Goal: Complete application form

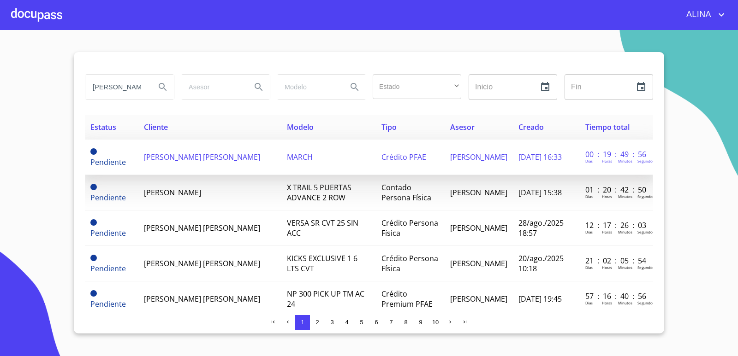
click at [175, 155] on span "[PERSON_NAME] [PERSON_NAME]" at bounding box center [202, 157] width 116 height 10
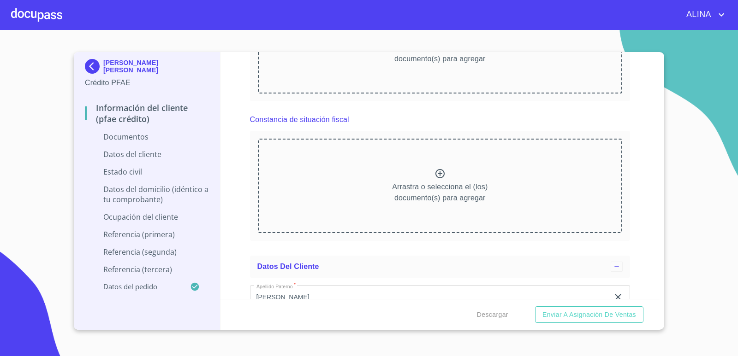
scroll to position [922, 0]
click at [438, 176] on icon at bounding box center [439, 173] width 11 height 11
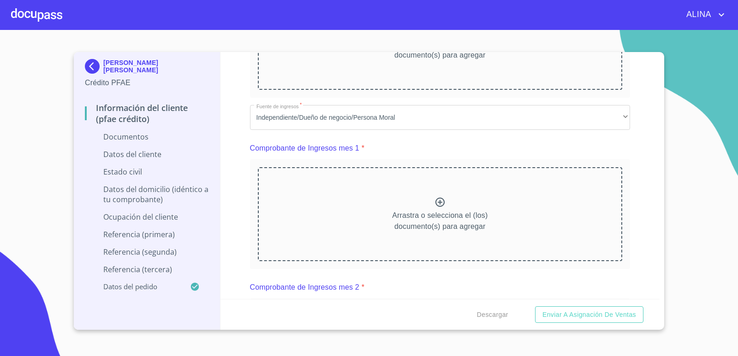
scroll to position [323, 0]
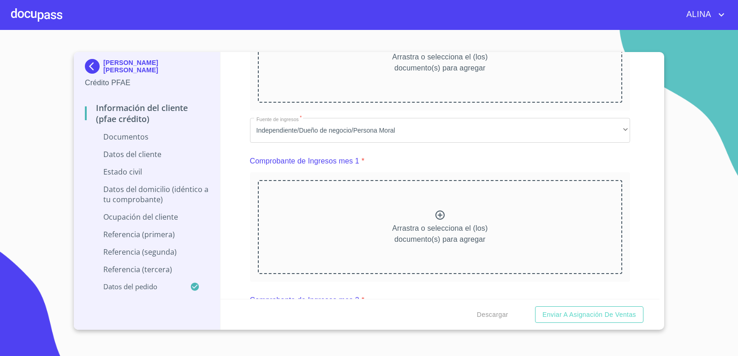
click at [438, 216] on icon at bounding box center [439, 215] width 11 height 11
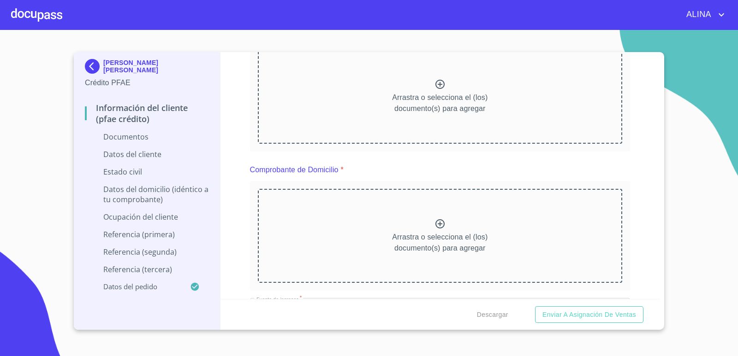
scroll to position [138, 0]
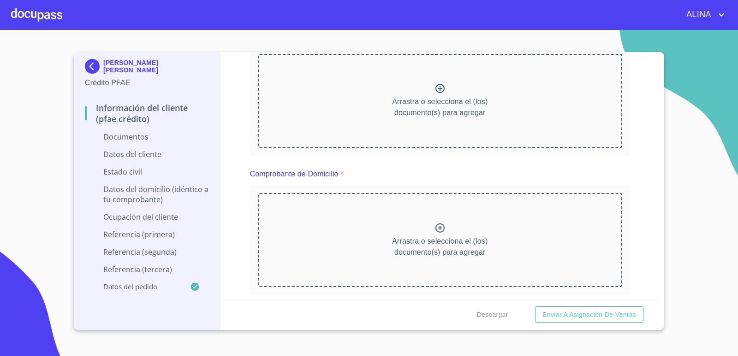
click at [435, 230] on icon at bounding box center [439, 228] width 9 height 9
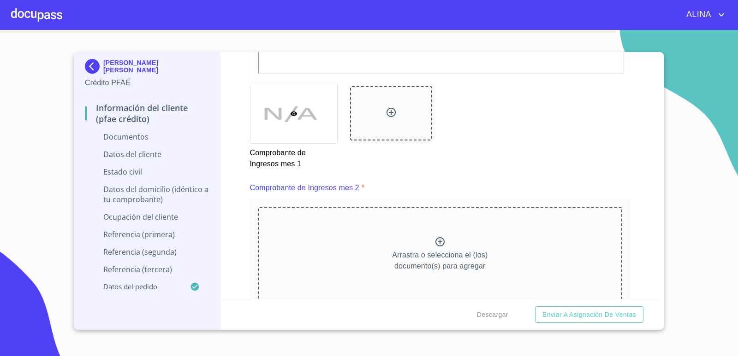
scroll to position [1061, 0]
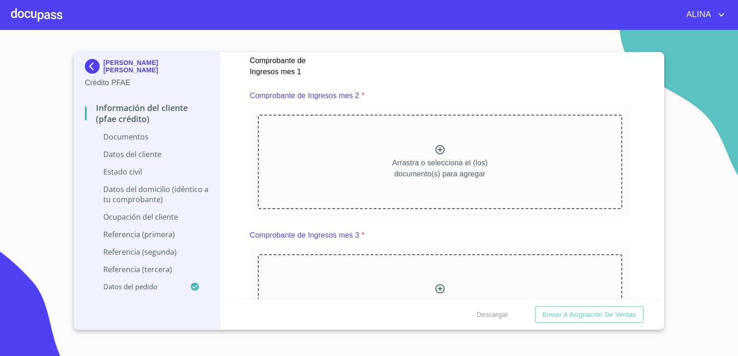
click at [438, 149] on icon at bounding box center [439, 149] width 11 height 11
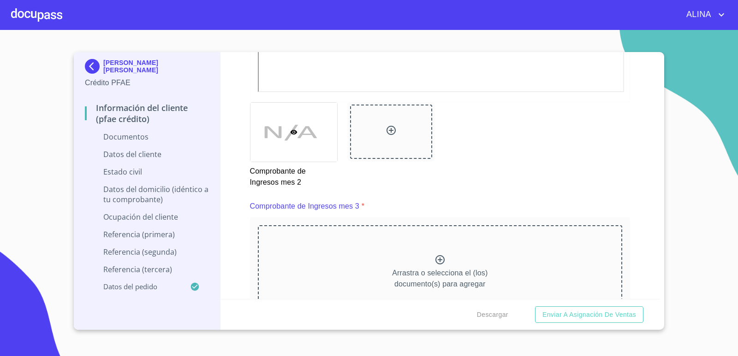
scroll to position [1476, 0]
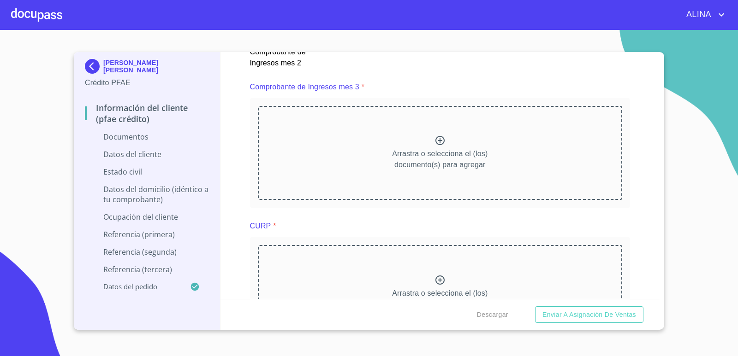
click at [439, 139] on icon at bounding box center [439, 140] width 11 height 11
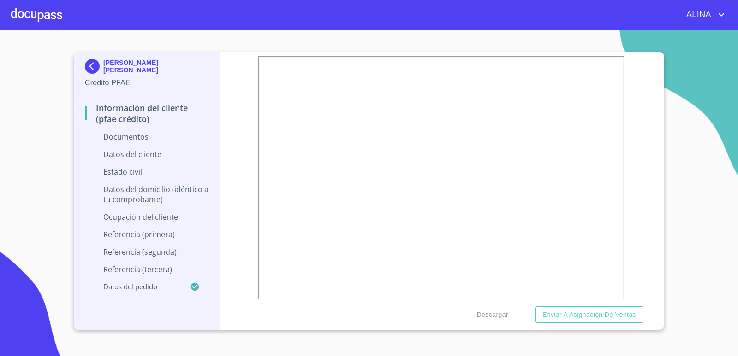
scroll to position [646, 0]
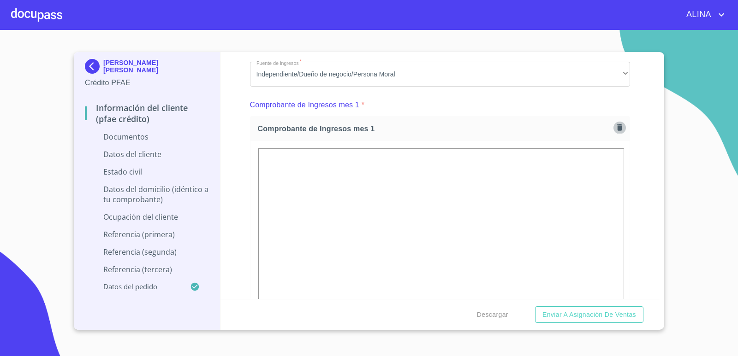
click at [615, 132] on icon "button" at bounding box center [619, 127] width 9 height 9
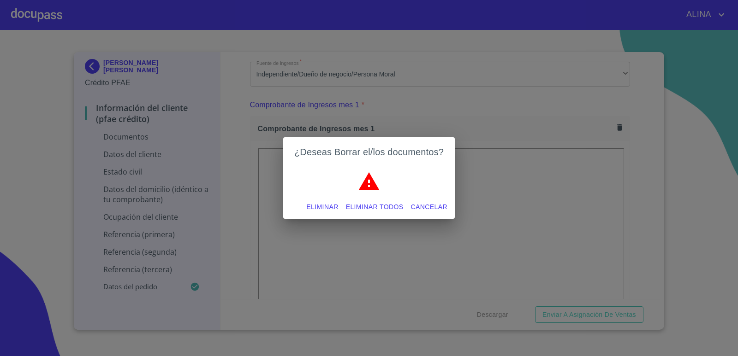
click at [427, 208] on span "Cancelar" at bounding box center [429, 208] width 36 height 12
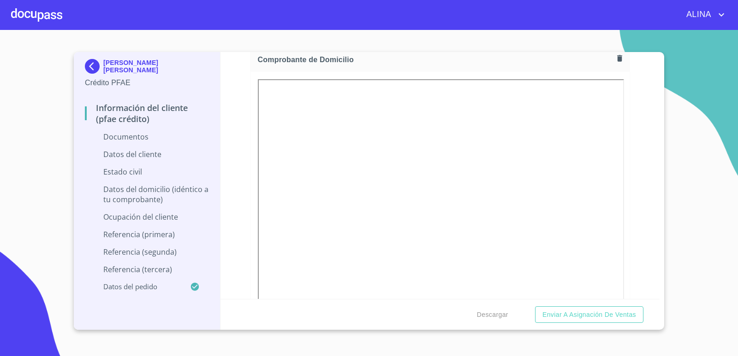
scroll to position [231, 0]
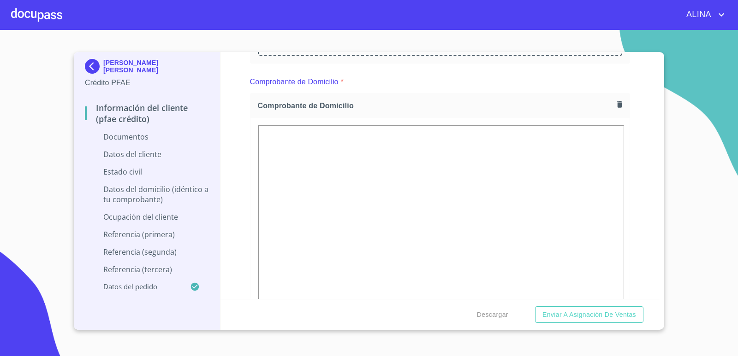
click at [617, 106] on icon "button" at bounding box center [619, 104] width 5 height 6
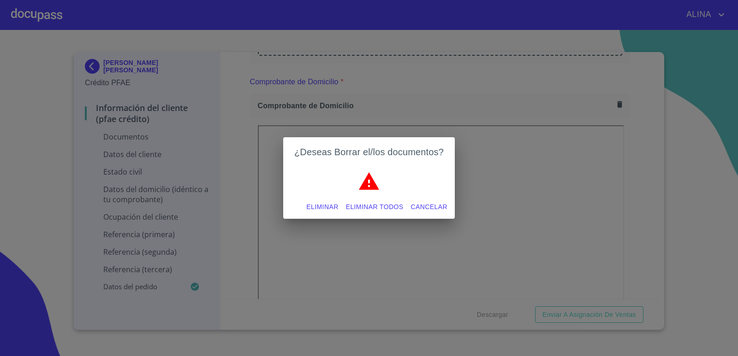
click at [385, 208] on span "Eliminar todos" at bounding box center [375, 208] width 58 height 12
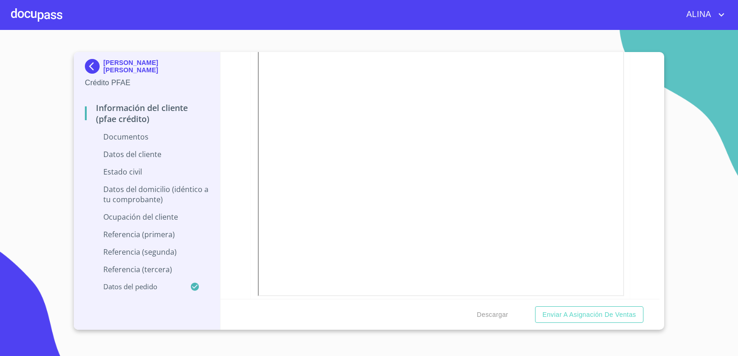
scroll to position [1522, 0]
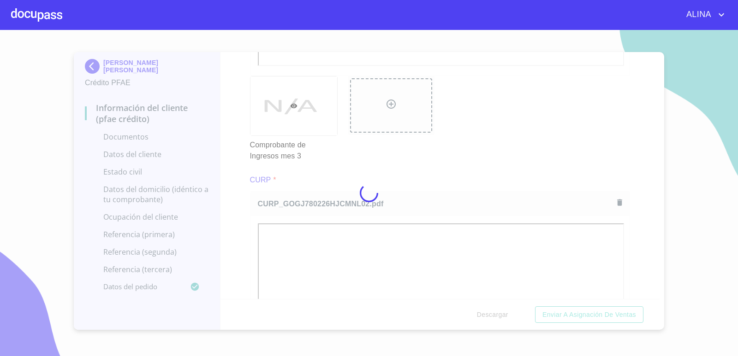
click at [485, 136] on div at bounding box center [369, 193] width 738 height 326
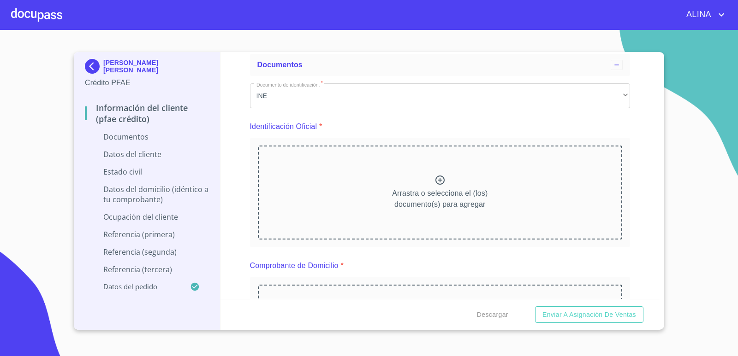
scroll to position [46, 0]
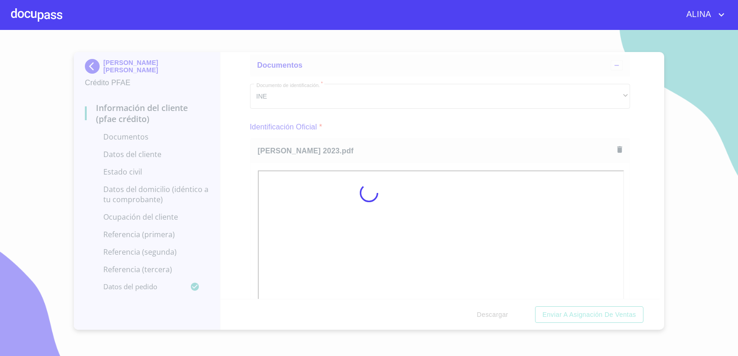
click at [686, 287] on div at bounding box center [369, 193] width 738 height 326
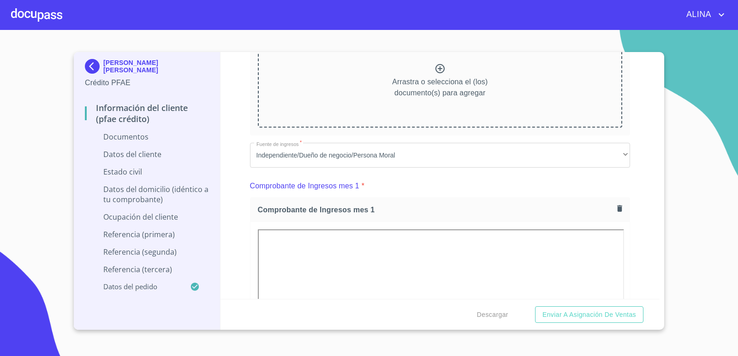
scroll to position [461, 0]
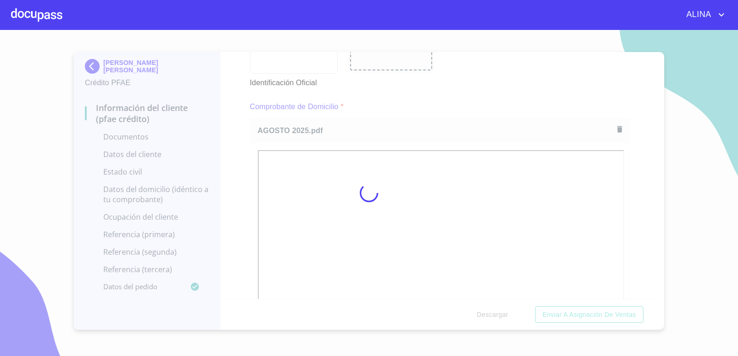
click at [496, 86] on div at bounding box center [369, 193] width 738 height 326
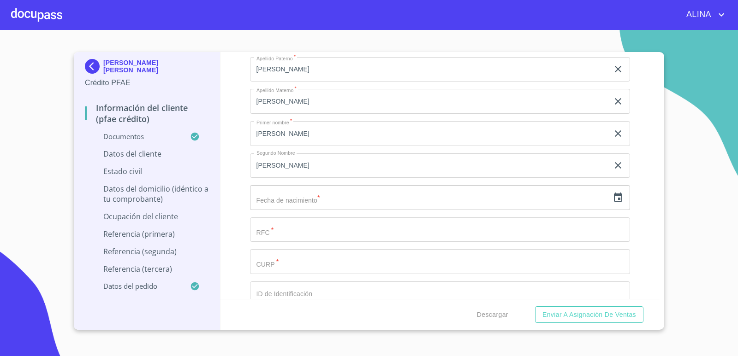
scroll to position [2997, 0]
click at [280, 252] on input "Documento de identificación.   *" at bounding box center [440, 258] width 380 height 25
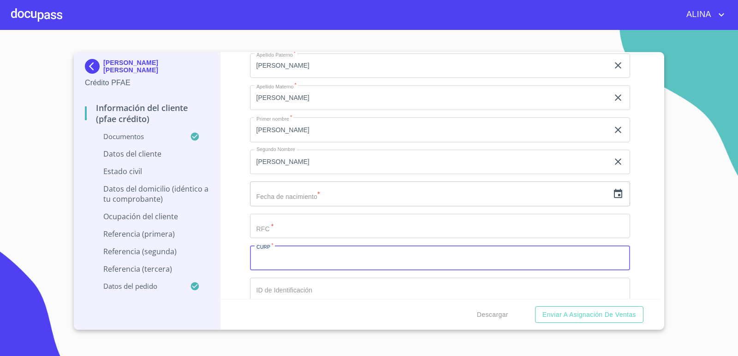
paste input "GOGJ780226HJCMNL02"
type input "GOGJ780226HJCMNL02"
click at [291, 230] on input "Documento de identificación.   *" at bounding box center [440, 226] width 380 height 25
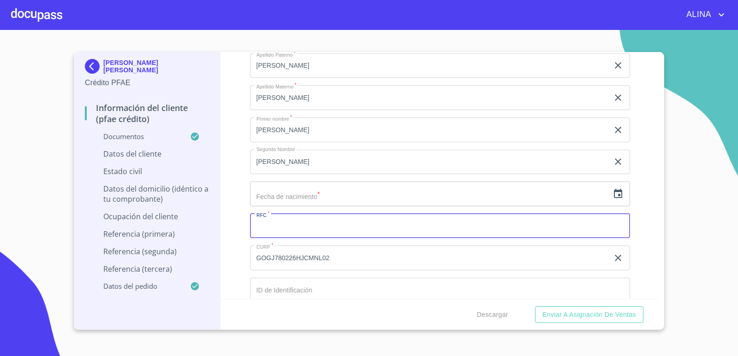
paste input "GOGJ780226IN8"
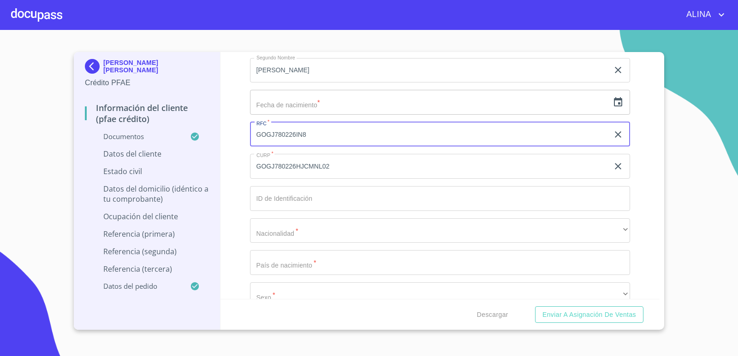
scroll to position [3089, 0]
type input "GOGJ780226IN8"
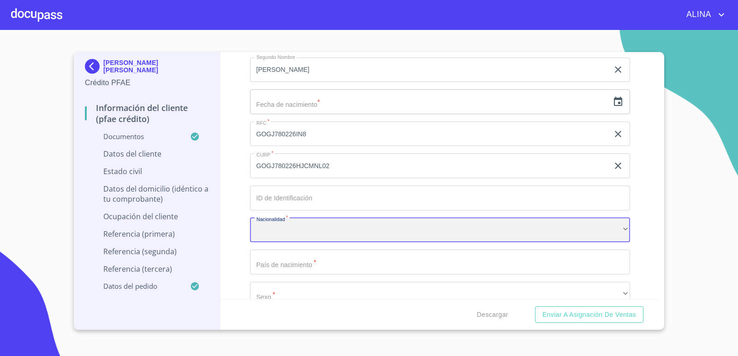
click at [596, 232] on div "​" at bounding box center [440, 230] width 380 height 25
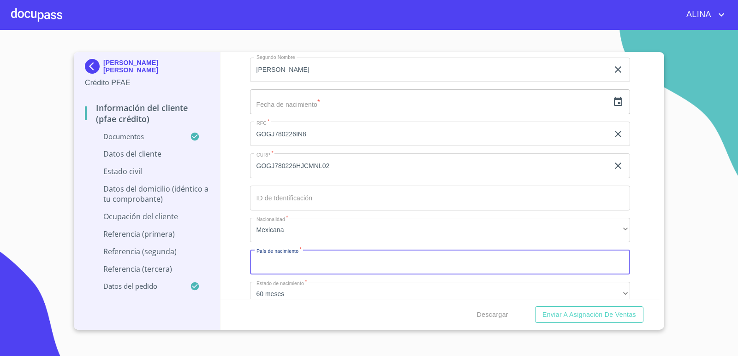
click at [514, 259] on input "Documento de identificación.   *" at bounding box center [440, 262] width 380 height 25
type input "m"
type input "[GEOGRAPHIC_DATA]"
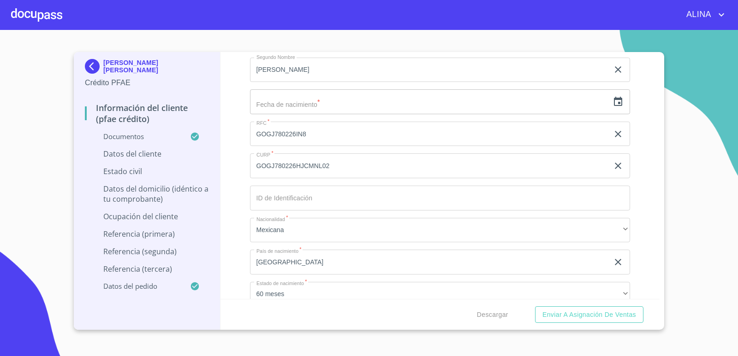
click at [624, 229] on div "Información del cliente (PFAE crédito) Documentos Documento de identificación. …" at bounding box center [439, 175] width 439 height 247
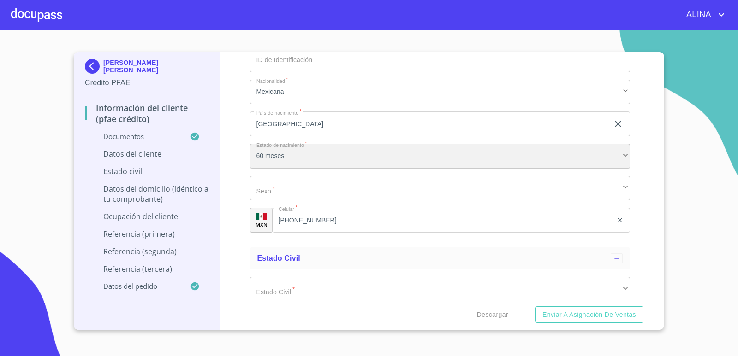
click at [308, 160] on div "60 meses" at bounding box center [440, 156] width 380 height 25
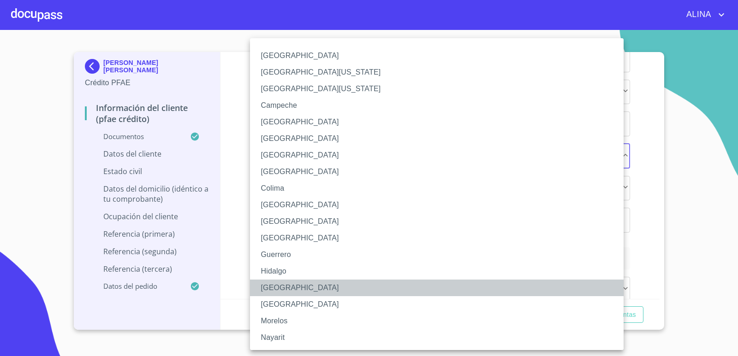
click at [277, 282] on li "[GEOGRAPHIC_DATA]" at bounding box center [440, 288] width 380 height 17
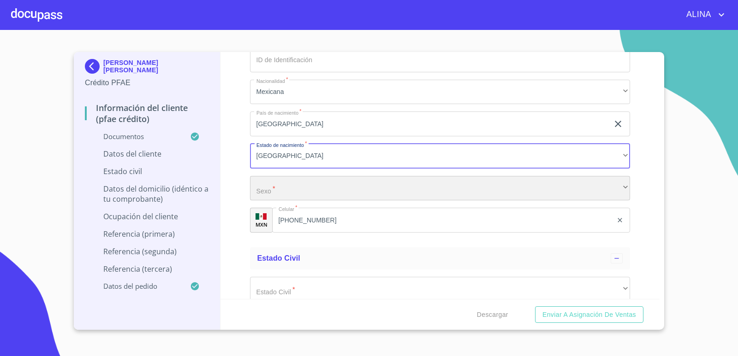
click at [310, 185] on div "​" at bounding box center [440, 188] width 380 height 25
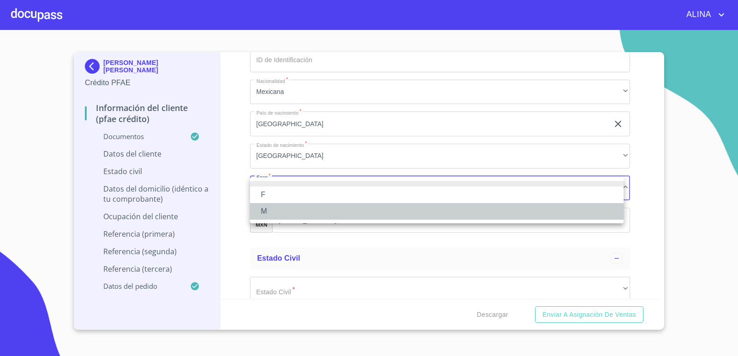
click at [267, 210] on li "M" at bounding box center [437, 211] width 374 height 17
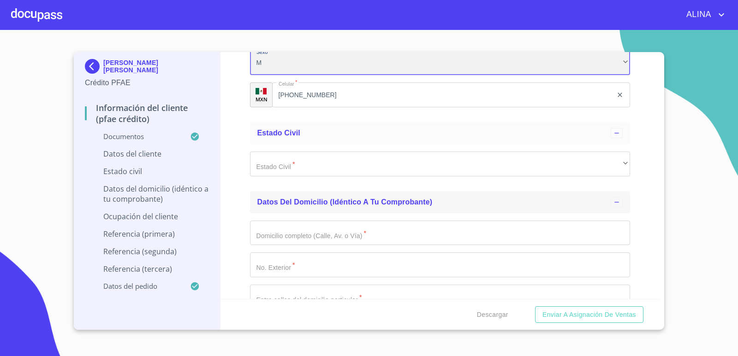
scroll to position [3412, 0]
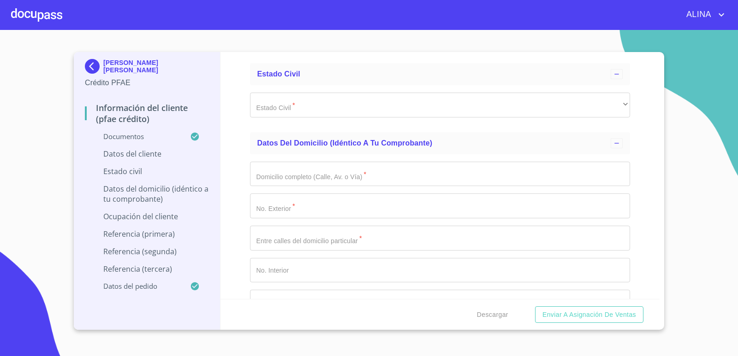
click at [310, 180] on input "Documento de identificación.   *" at bounding box center [440, 174] width 380 height 25
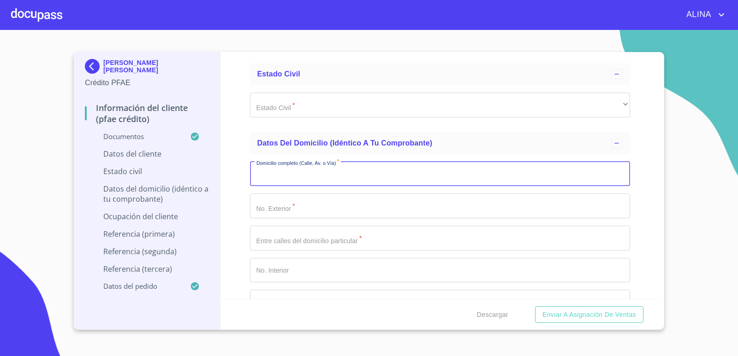
paste input "ÉâÓÁ@ÔÖÕÁ"
drag, startPoint x: 312, startPoint y: 173, endPoint x: 233, endPoint y: 184, distance: 79.5
click at [233, 183] on div "Información del cliente (PFAE crédito) Documentos Documento de identificación. …" at bounding box center [439, 175] width 439 height 247
type input "[GEOGRAPHIC_DATA][PERSON_NAME]"
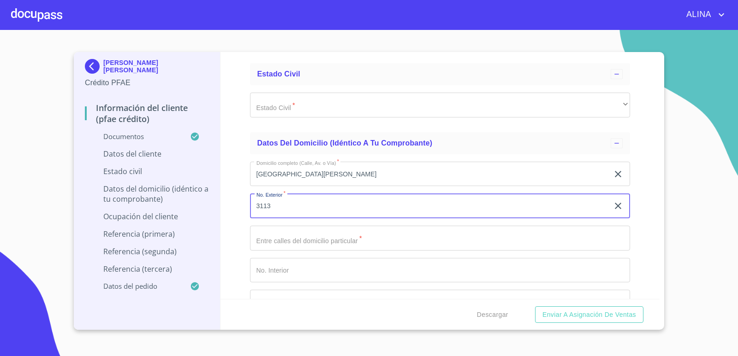
type input "3113"
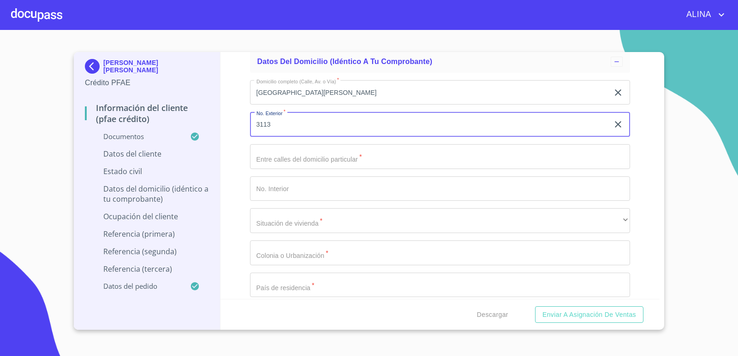
scroll to position [3505, 0]
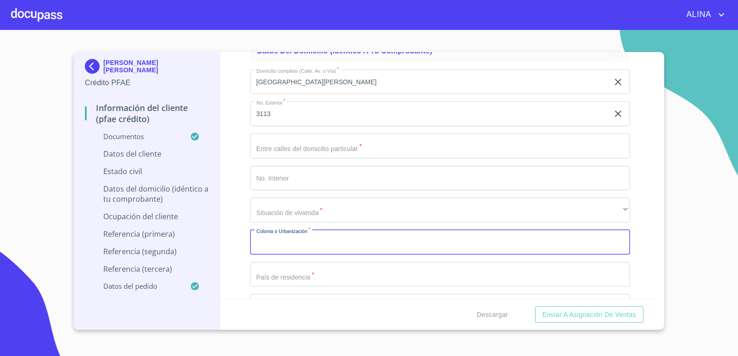
click at [336, 237] on input "Documento de identificación.   *" at bounding box center [440, 242] width 380 height 25
click at [298, 243] on input "LA [PERSON_NAME] RECIDENCIAL" at bounding box center [429, 242] width 359 height 25
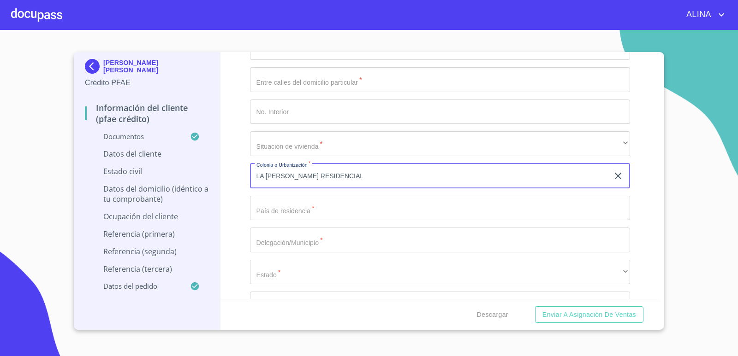
scroll to position [3597, 0]
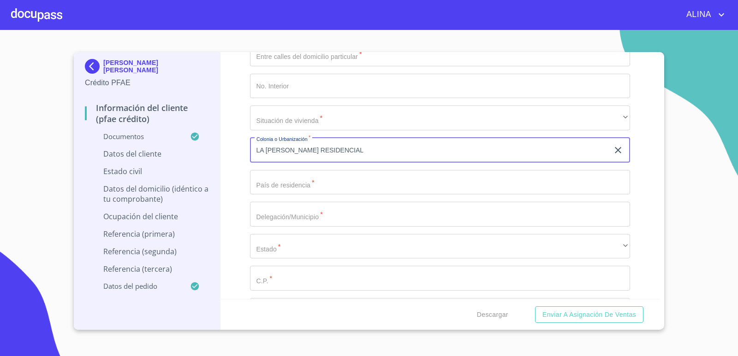
type input "LA [PERSON_NAME] RESIDENCIAL"
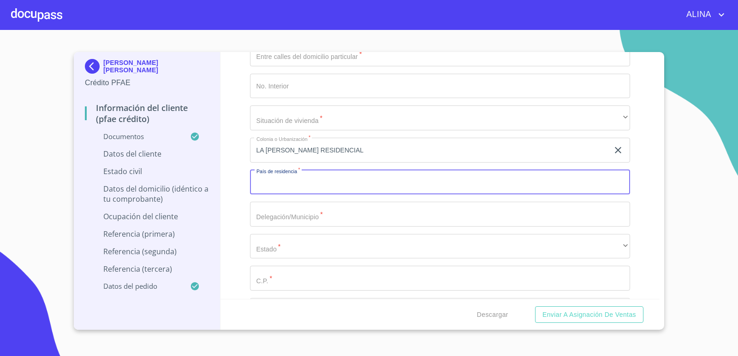
click at [333, 183] on input "Documento de identificación.   *" at bounding box center [440, 182] width 380 height 25
type input "[GEOGRAPHIC_DATA]"
click at [280, 213] on input "Documento de identificación.   *" at bounding box center [440, 214] width 380 height 25
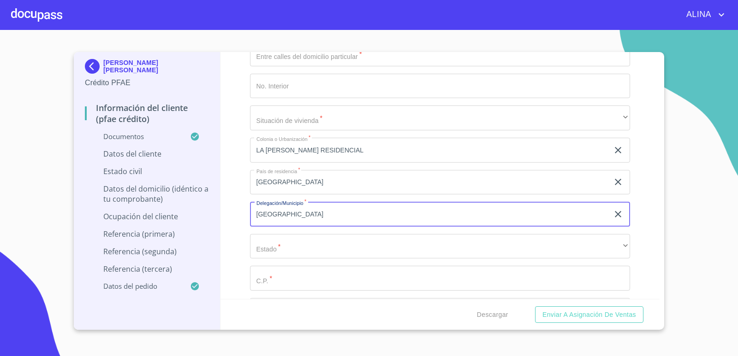
type input "[GEOGRAPHIC_DATA]"
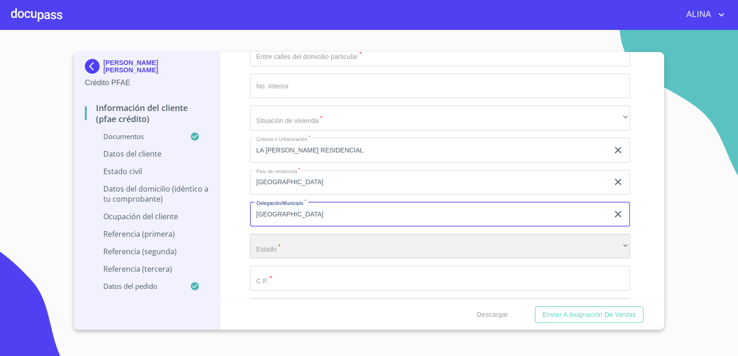
click at [300, 247] on div "​" at bounding box center [440, 246] width 380 height 25
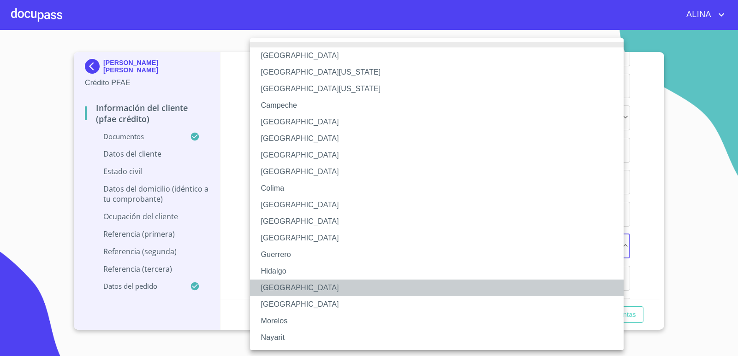
click at [278, 289] on li "[GEOGRAPHIC_DATA]" at bounding box center [440, 288] width 380 height 17
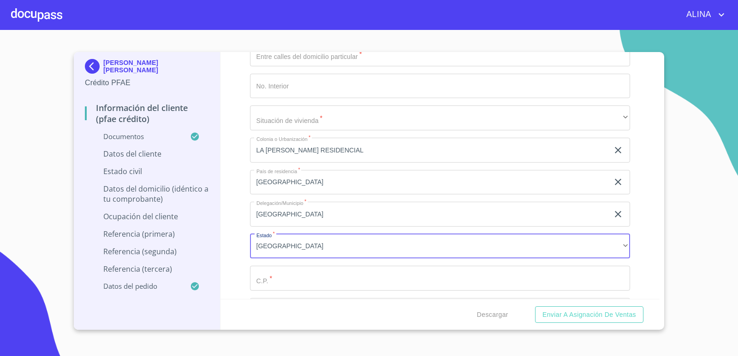
click at [297, 280] on input "Documento de identificación.   *" at bounding box center [440, 278] width 380 height 25
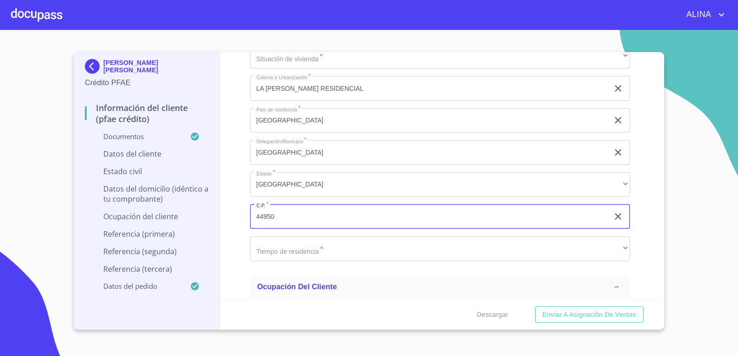
scroll to position [3735, 0]
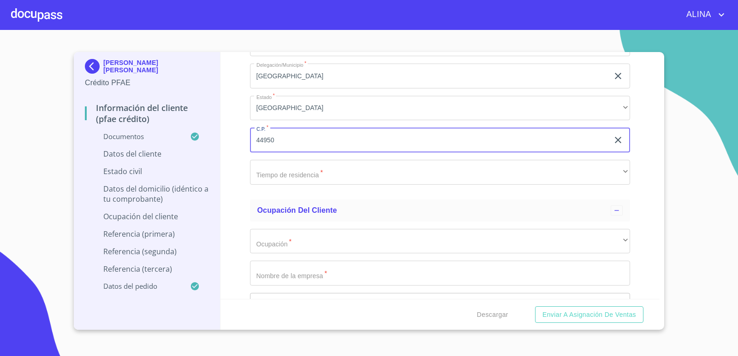
type input "44950"
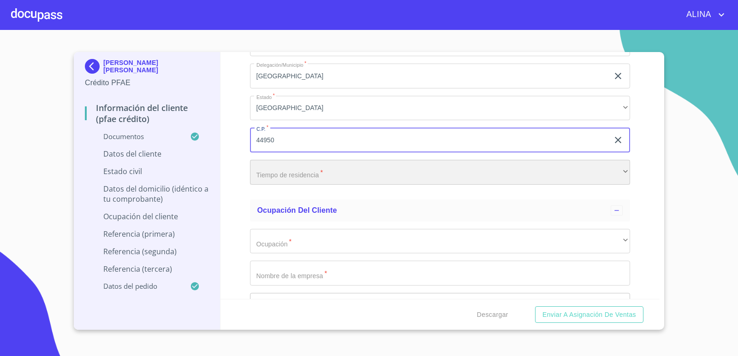
click at [305, 172] on div "​" at bounding box center [440, 172] width 380 height 25
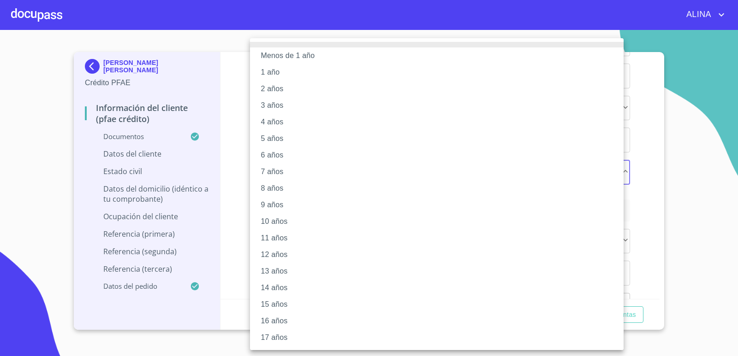
click at [275, 340] on li "17 años" at bounding box center [440, 338] width 380 height 17
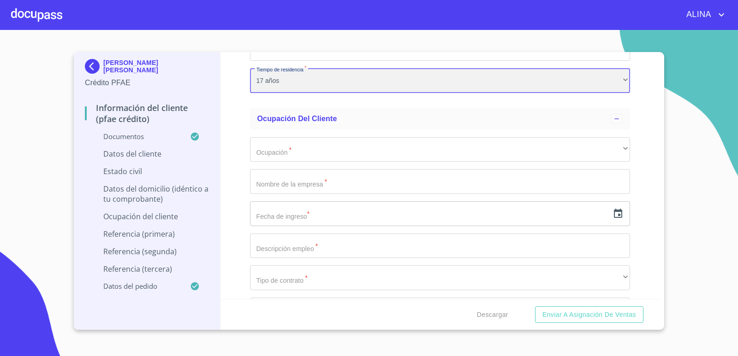
scroll to position [3827, 0]
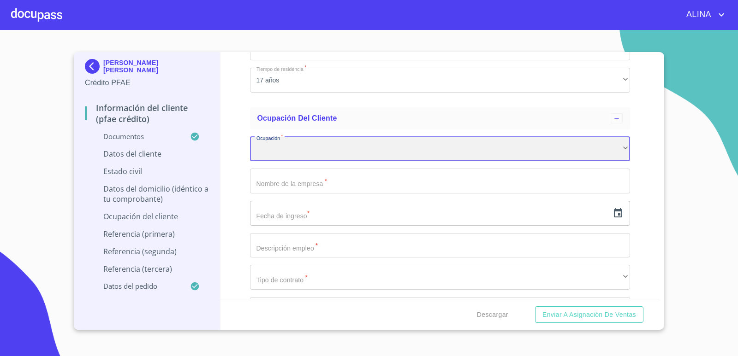
click at [331, 151] on div "​" at bounding box center [440, 149] width 380 height 25
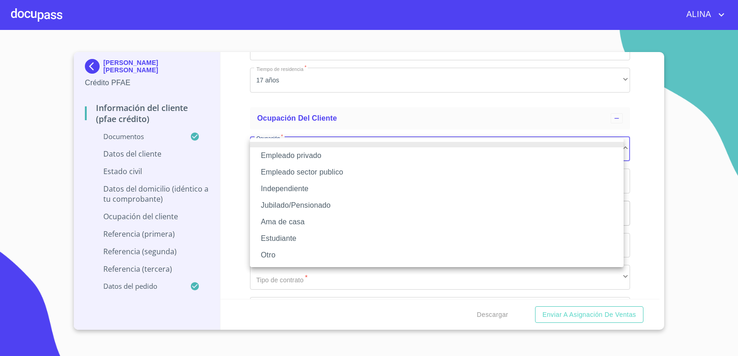
click at [298, 184] on li "Independiente" at bounding box center [437, 189] width 374 height 17
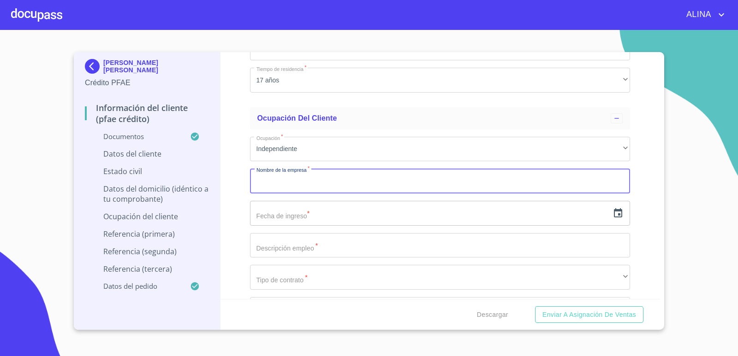
click at [305, 180] on input "Documento de identificación.   *" at bounding box center [440, 181] width 380 height 25
type input "P"
type input "MATERIAL DE CONTRUCCION"
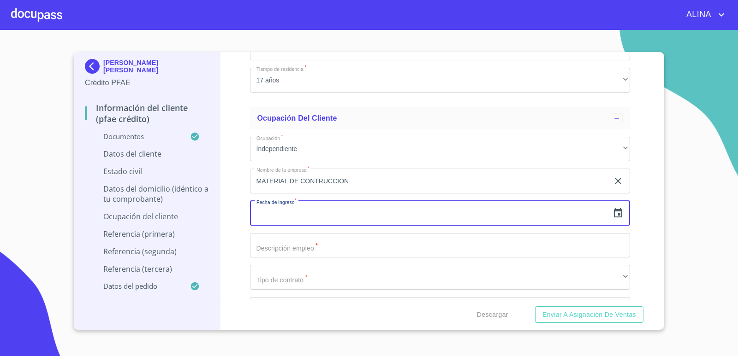
click at [320, 215] on input "text" at bounding box center [429, 213] width 359 height 25
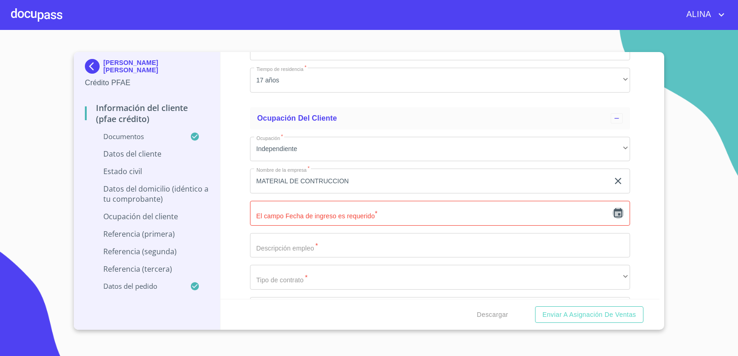
click at [612, 213] on icon "button" at bounding box center [617, 213] width 11 height 11
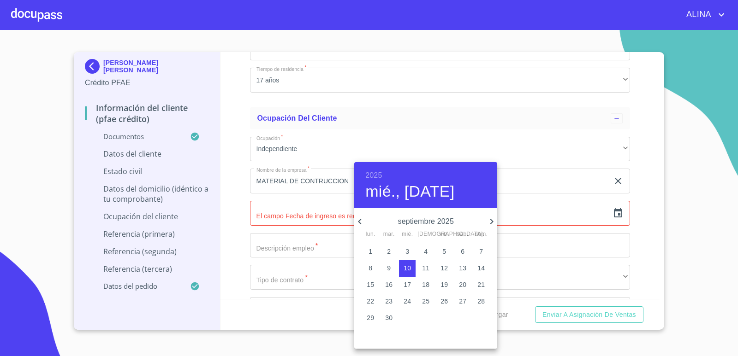
click at [376, 174] on h6 "2025" at bounding box center [373, 175] width 17 height 13
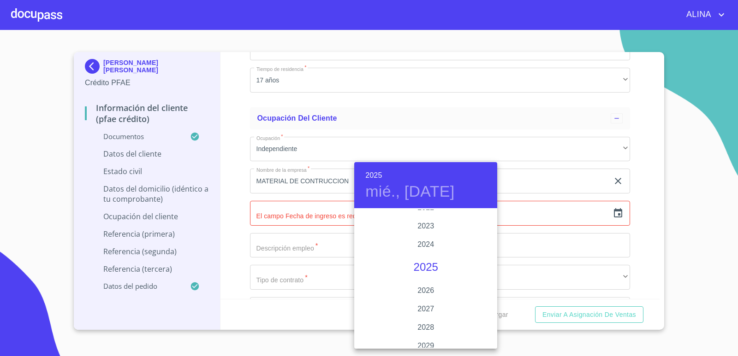
scroll to position [1743, 0]
click at [417, 226] on div "2020" at bounding box center [425, 228] width 143 height 18
type input "10 de sep. de 2020"
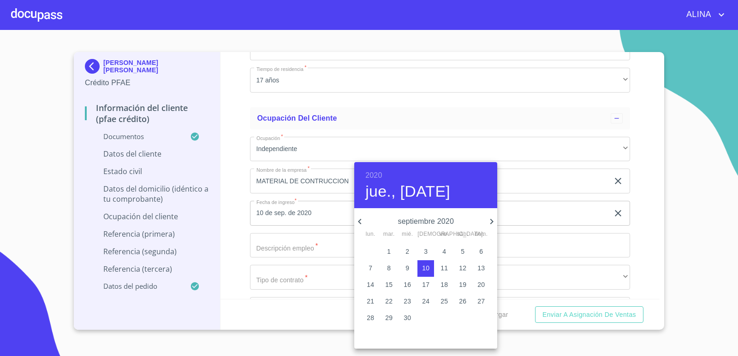
click at [303, 243] on div at bounding box center [369, 178] width 738 height 356
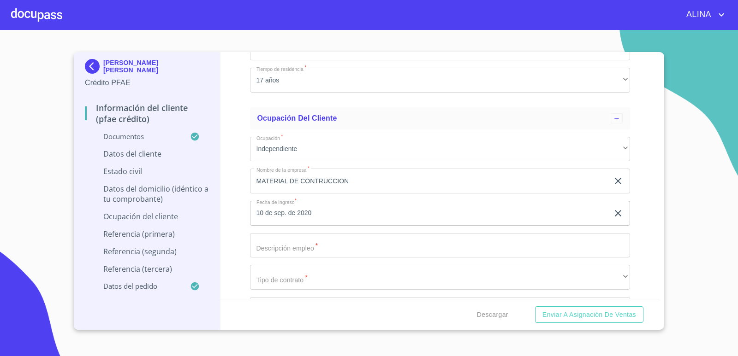
click at [303, 248] on input "Documento de identificación.   *" at bounding box center [440, 245] width 380 height 25
type input "V"
type input "CONTRATISTA"
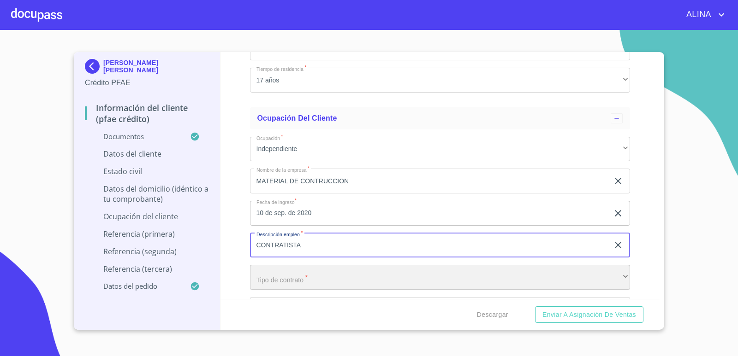
click at [311, 275] on div "​" at bounding box center [440, 277] width 380 height 25
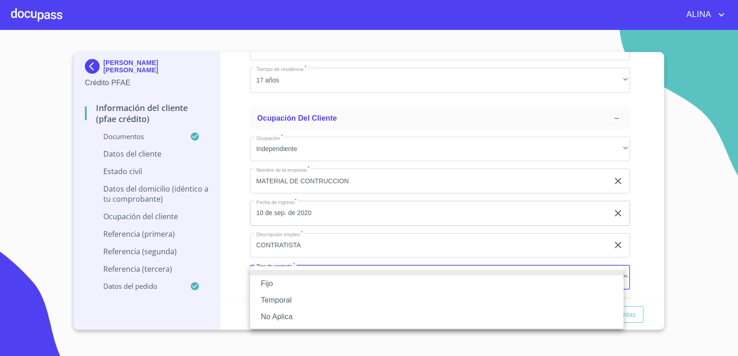
click at [290, 313] on li "No Aplica" at bounding box center [437, 317] width 374 height 17
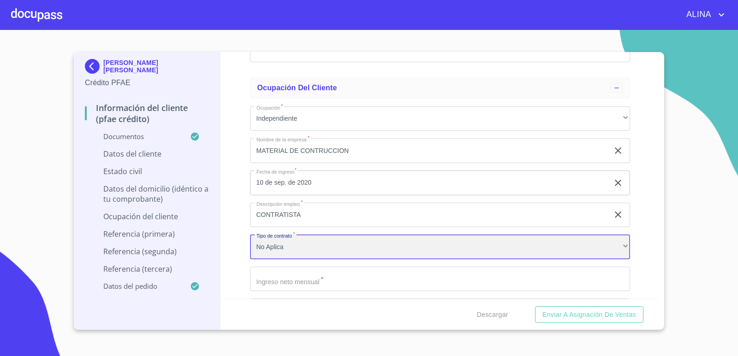
scroll to position [3966, 0]
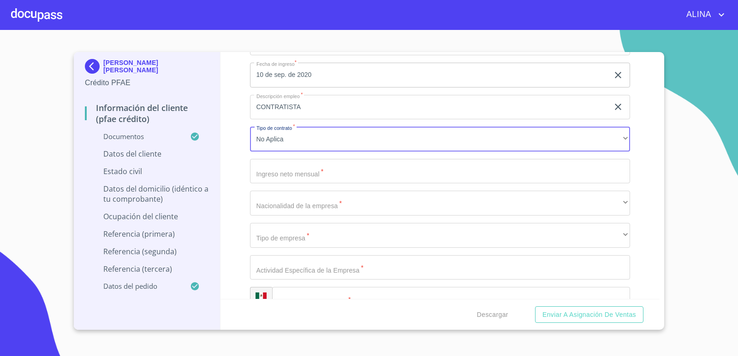
click at [299, 176] on input "Documento de identificación.   *" at bounding box center [440, 171] width 380 height 25
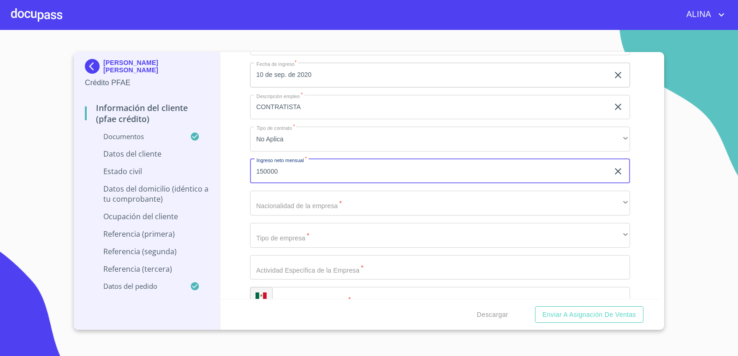
type input "150000"
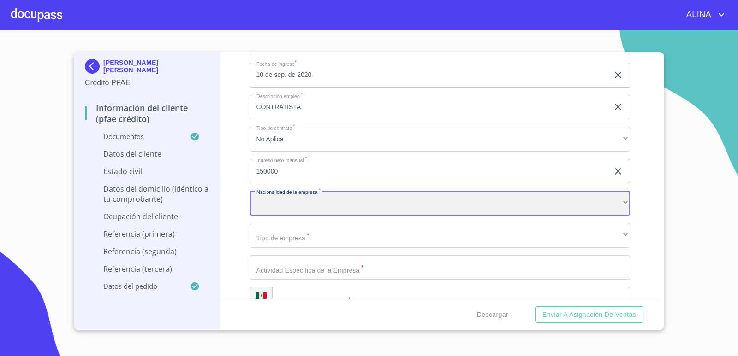
click at [299, 206] on div "​" at bounding box center [440, 203] width 380 height 25
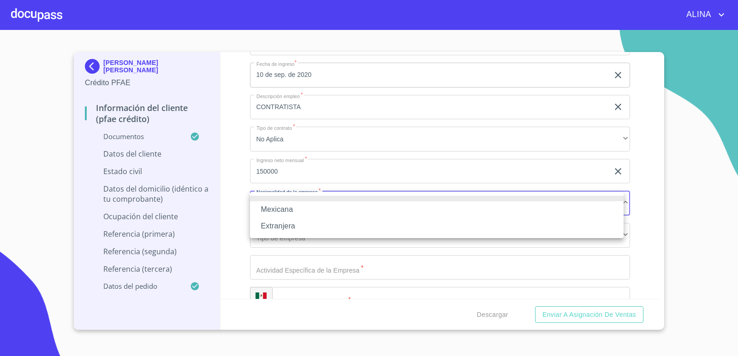
click at [282, 207] on li "Mexicana" at bounding box center [437, 210] width 374 height 17
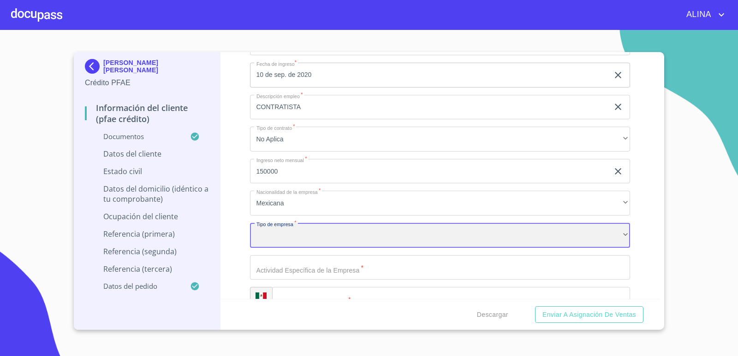
click at [302, 235] on div "​" at bounding box center [440, 235] width 380 height 25
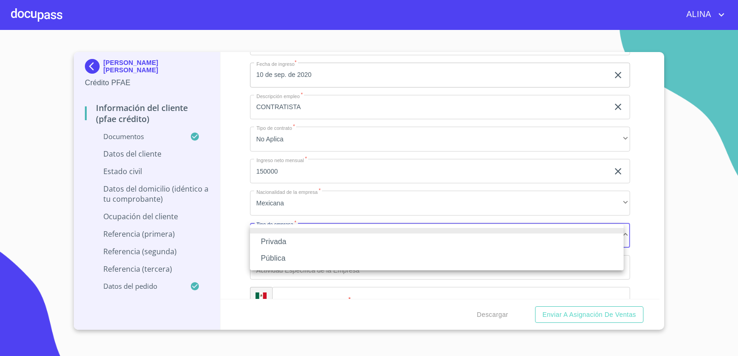
click at [277, 256] on li "Pública" at bounding box center [437, 258] width 374 height 17
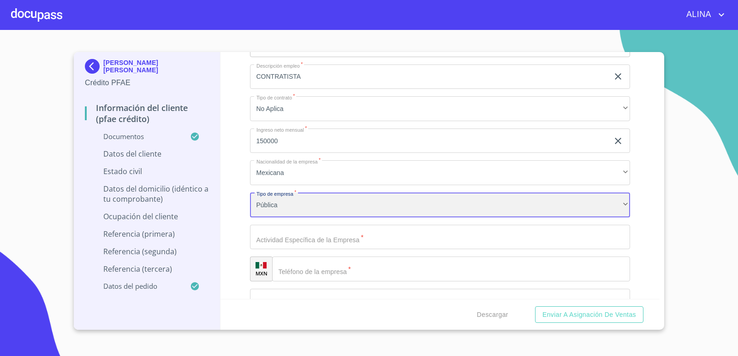
scroll to position [4012, 0]
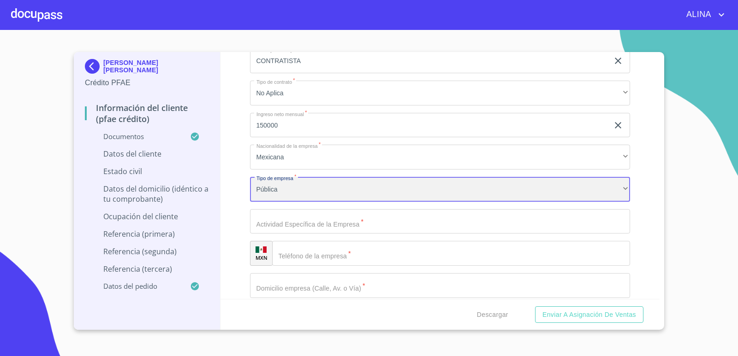
click at [303, 195] on div "Pública" at bounding box center [440, 189] width 380 height 25
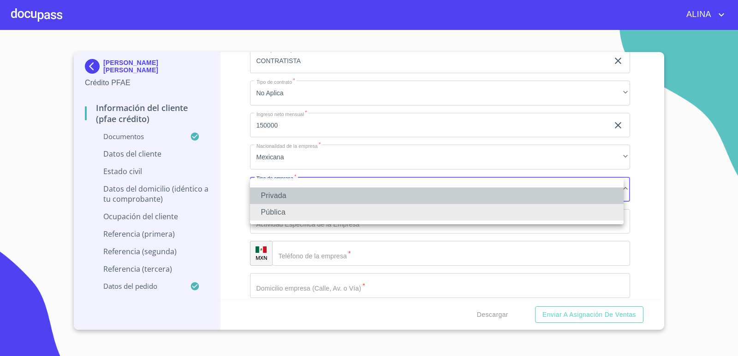
click at [276, 197] on li "Privada" at bounding box center [437, 196] width 374 height 17
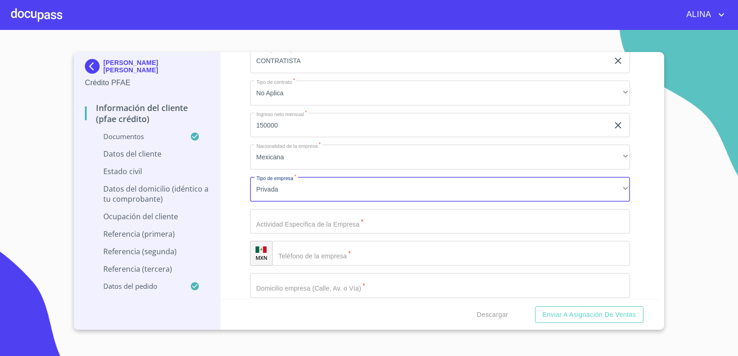
click at [308, 223] on input "Documento de identificación.   *" at bounding box center [440, 221] width 380 height 25
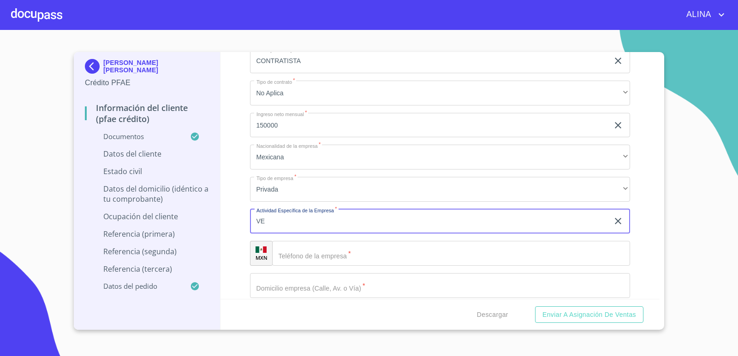
type input "V"
type input "CONTRATACION DE PERSONAL"
click at [324, 261] on input "Documento de identificación.   *" at bounding box center [451, 253] width 358 height 25
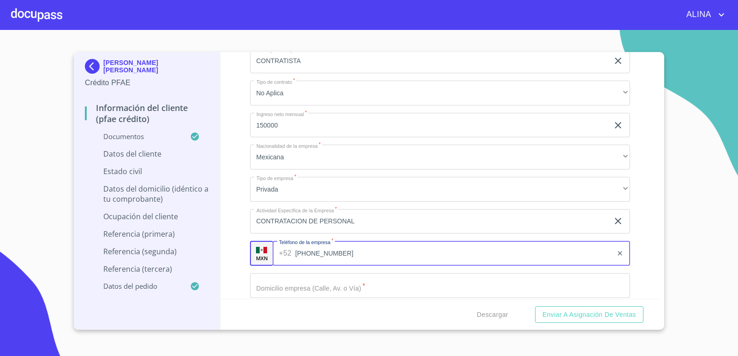
type input "[PHONE_NUMBER]"
click at [326, 285] on input "Documento de identificación.   *" at bounding box center [440, 285] width 380 height 25
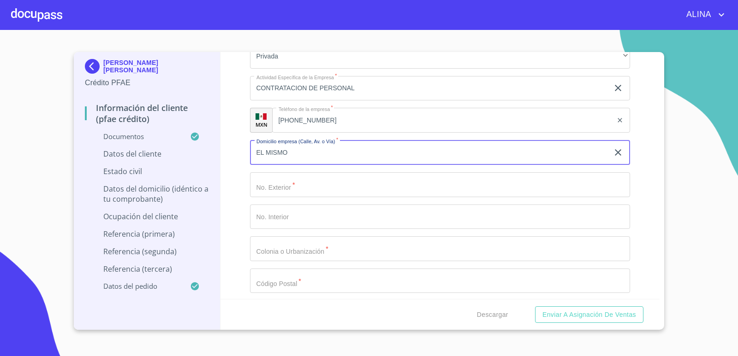
scroll to position [4150, 0]
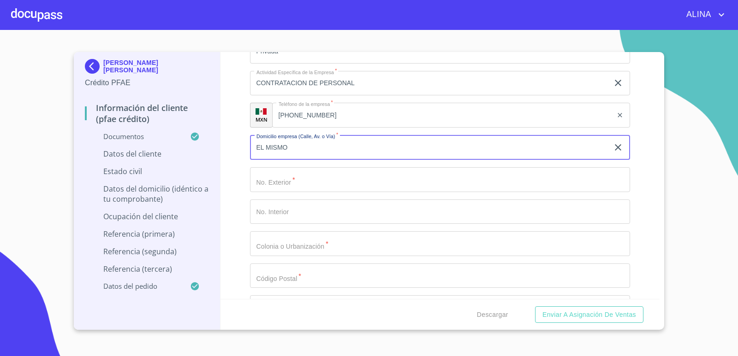
type input "EL MISMO"
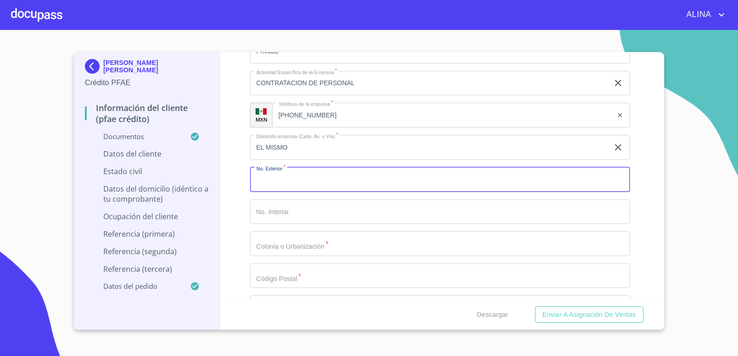
click at [324, 181] on input "Documento de identificación.   *" at bounding box center [440, 179] width 380 height 25
type input "N/A"
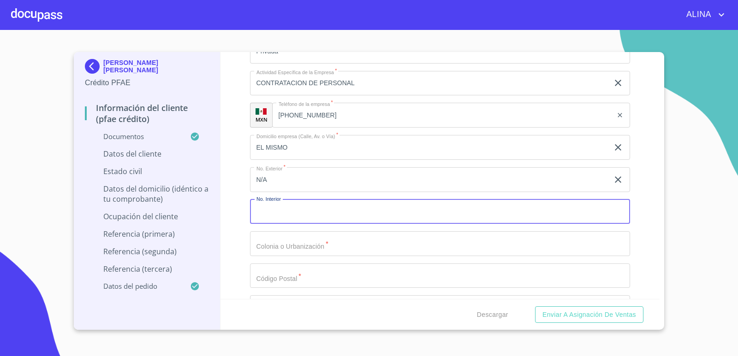
click at [320, 209] on input "Documento de identificación.   *" at bounding box center [440, 212] width 380 height 25
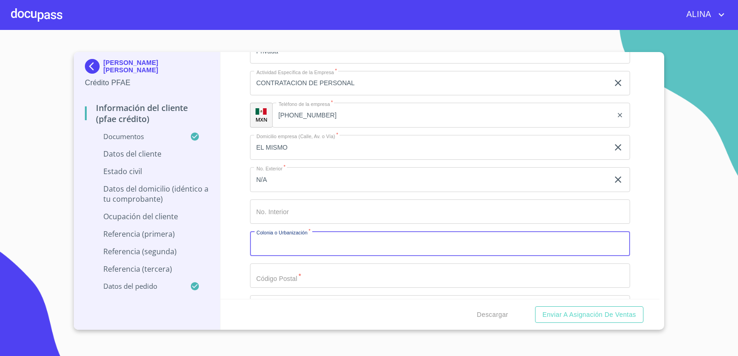
click at [312, 245] on input "Documento de identificación.   *" at bounding box center [440, 243] width 380 height 25
type input "LA [PERSON_NAME]"
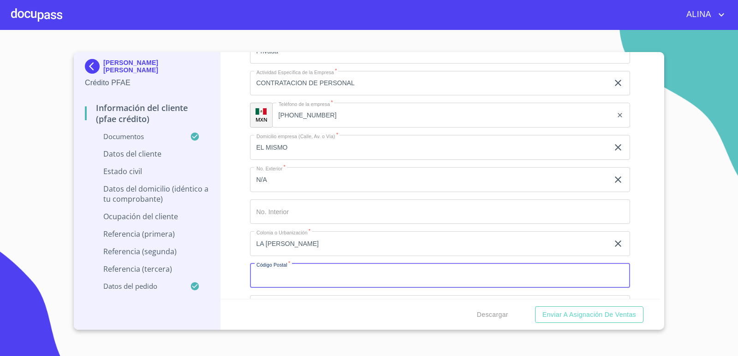
click at [314, 277] on input "Documento de identificación.   *" at bounding box center [440, 276] width 380 height 25
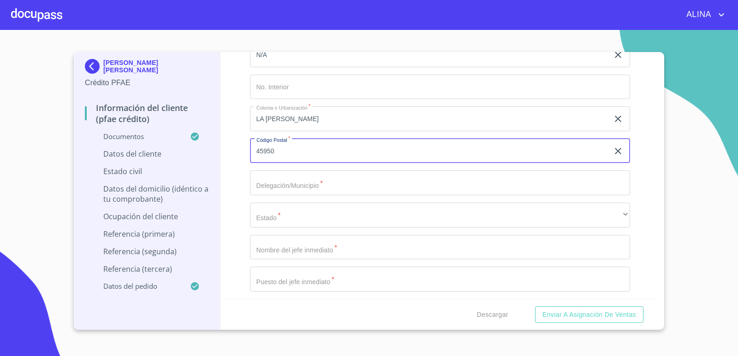
scroll to position [4288, 0]
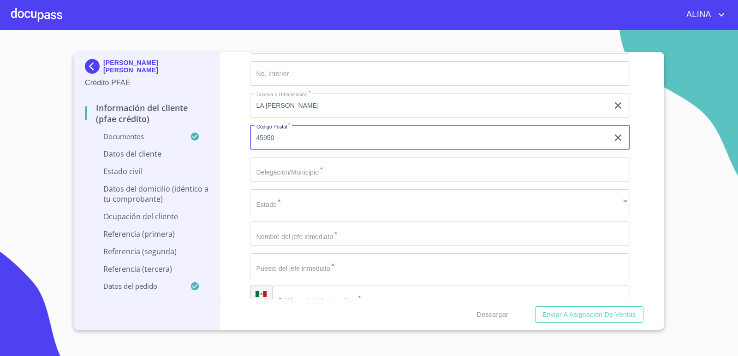
type input "45950"
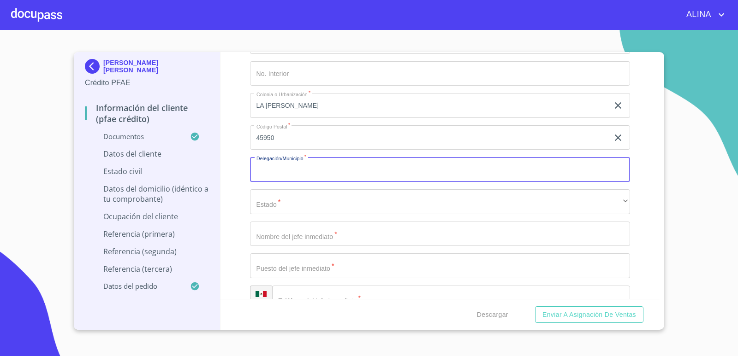
click at [304, 172] on input "Documento de identificación.   *" at bounding box center [440, 169] width 380 height 25
type input "J"
type input "[GEOGRAPHIC_DATA]"
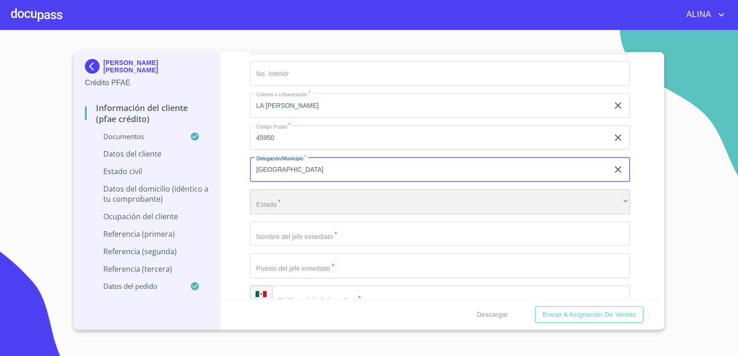
click at [303, 209] on div "​" at bounding box center [440, 202] width 380 height 25
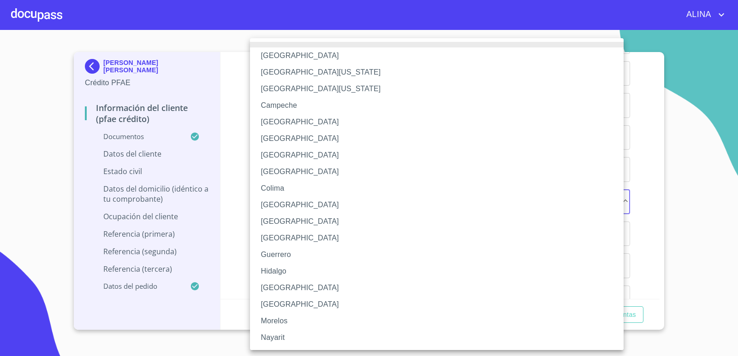
click at [278, 286] on li "[GEOGRAPHIC_DATA]" at bounding box center [440, 288] width 380 height 17
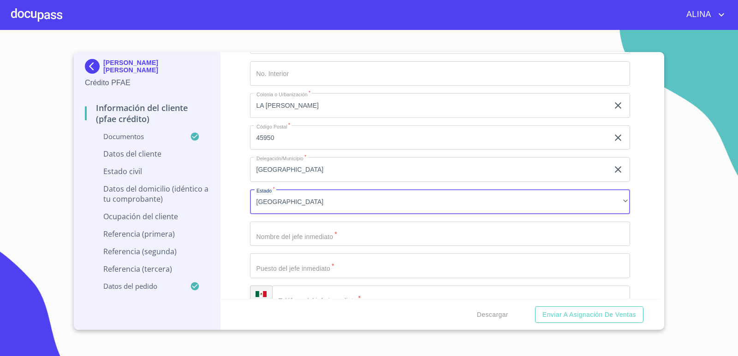
click at [293, 231] on input "Documento de identificación.   *" at bounding box center [440, 234] width 380 height 25
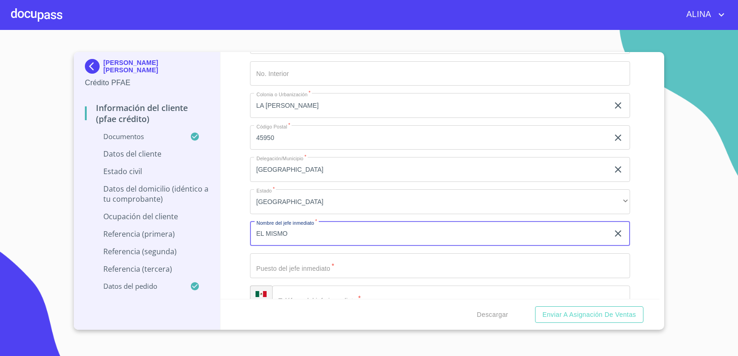
type input "EL MISMO"
click at [284, 267] on input "Documento de identificación.   *" at bounding box center [440, 266] width 380 height 25
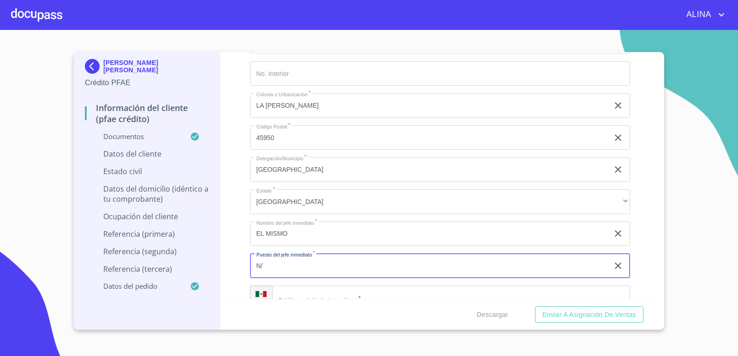
type input "N"
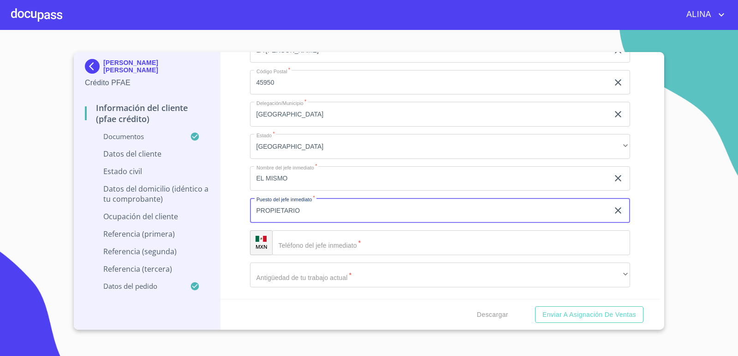
scroll to position [4427, 0]
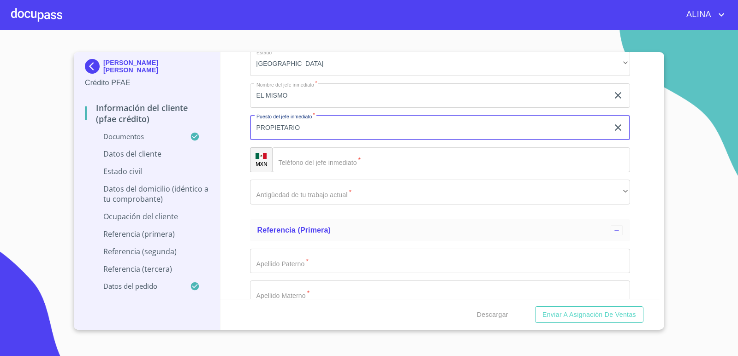
type input "PROPIETARIO"
click at [336, 159] on input "Documento de identificación.   *" at bounding box center [451, 160] width 358 height 25
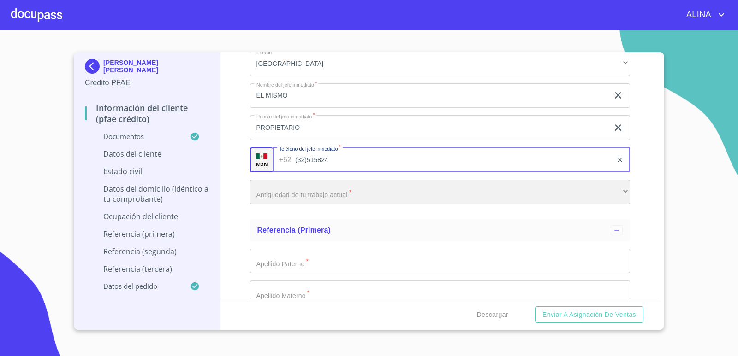
click at [348, 195] on div "​" at bounding box center [440, 192] width 380 height 25
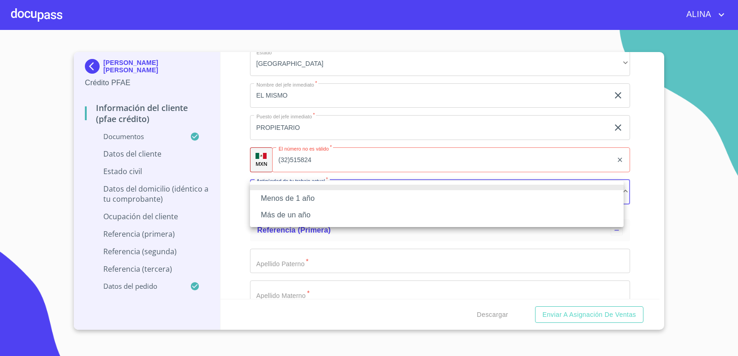
click at [304, 218] on li "Más de un año" at bounding box center [437, 215] width 374 height 17
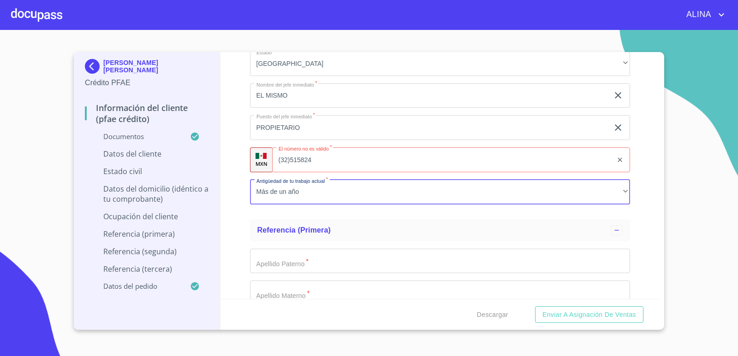
click at [347, 162] on input "(32)515824" at bounding box center [442, 160] width 341 height 25
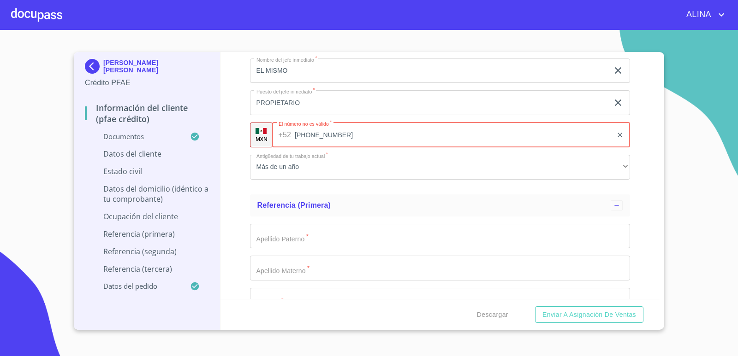
scroll to position [4473, 0]
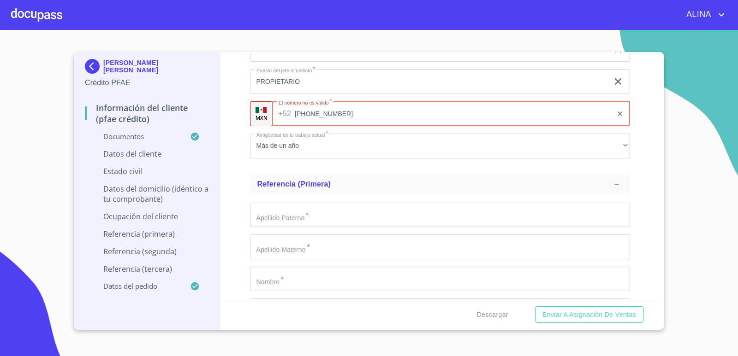
type input "[PHONE_NUMBER]"
click at [639, 213] on div "Información del cliente (PFAE crédito) Documentos Documento de identificación. …" at bounding box center [439, 175] width 439 height 247
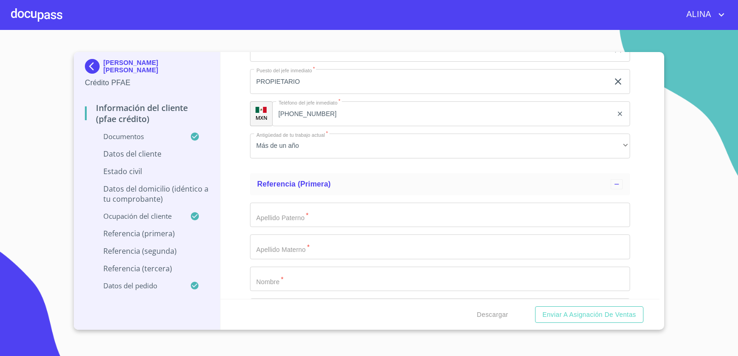
click at [385, 217] on input "Documento de identificación.   *" at bounding box center [440, 215] width 380 height 25
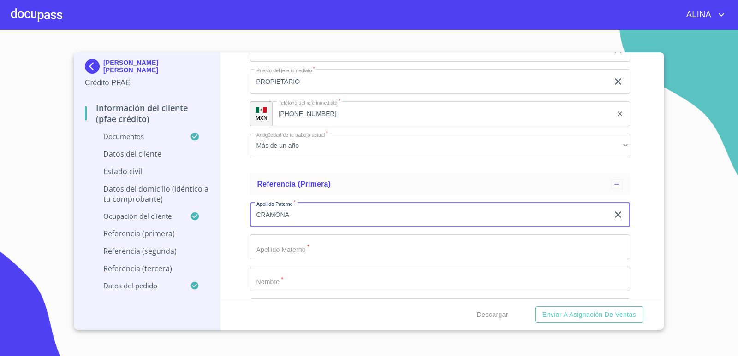
type input "CRAMONA"
click at [375, 245] on input "Documento de identificación.   *" at bounding box center [440, 247] width 380 height 25
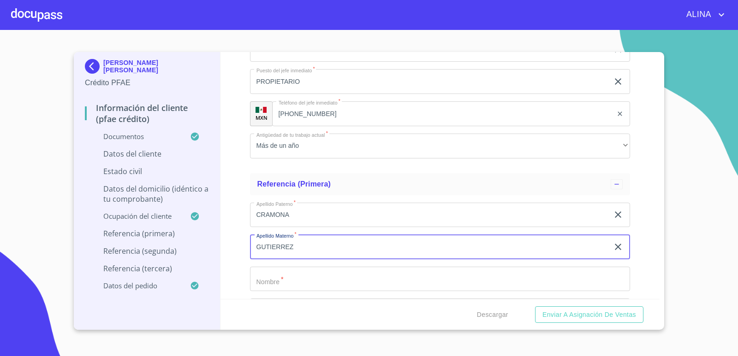
type input "GUTIERREZ"
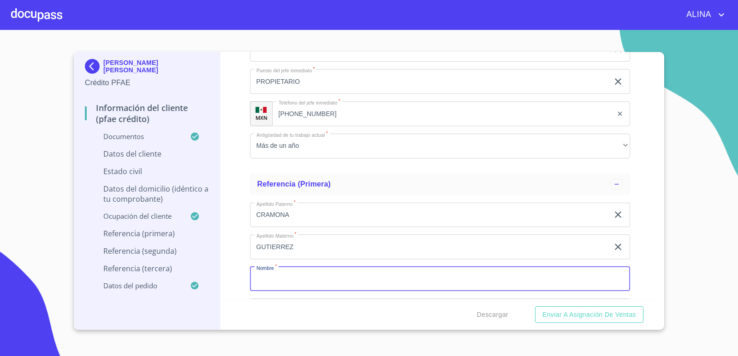
click at [374, 274] on input "Documento de identificación.   *" at bounding box center [440, 279] width 380 height 25
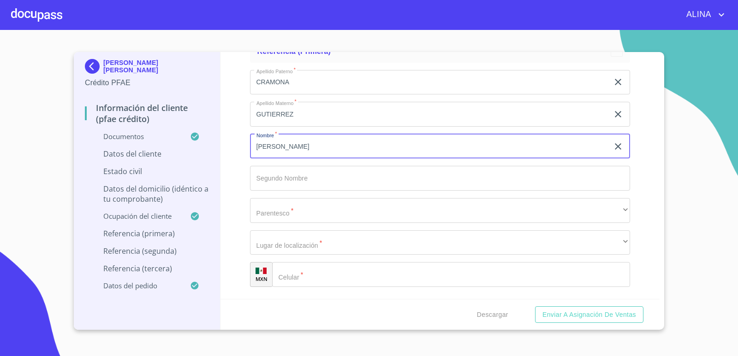
scroll to position [4611, 0]
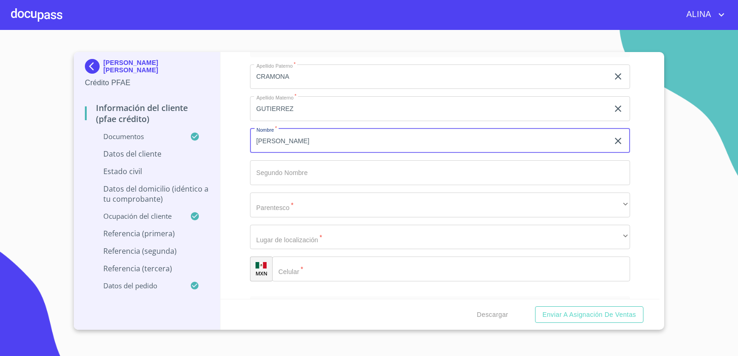
type input "[PERSON_NAME]"
click at [334, 167] on input "Documento de identificación.   *" at bounding box center [440, 172] width 380 height 25
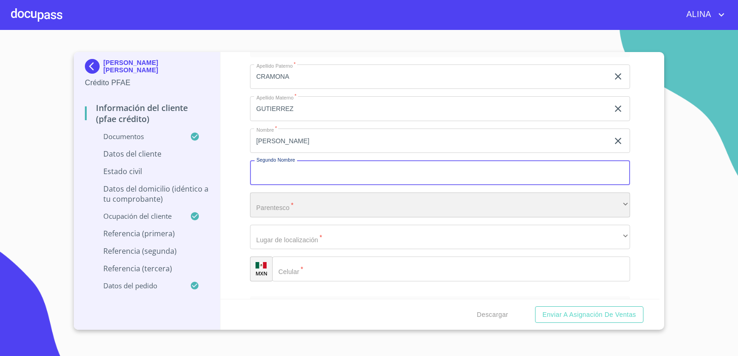
click at [326, 198] on div "​" at bounding box center [440, 205] width 380 height 25
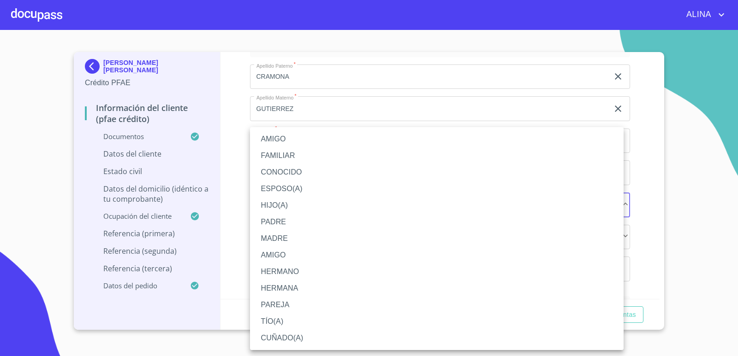
click at [287, 225] on li "PADRE" at bounding box center [437, 222] width 374 height 17
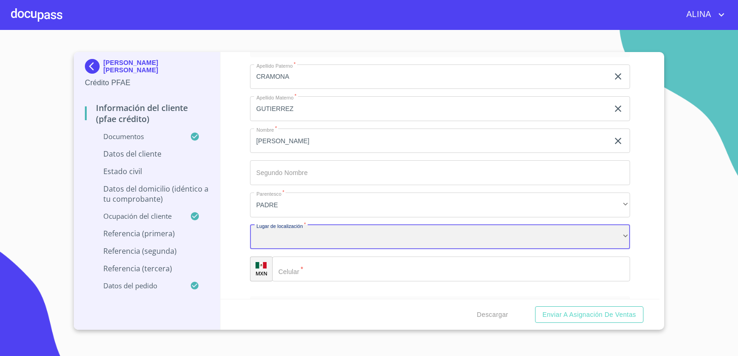
click at [300, 239] on div "​" at bounding box center [440, 237] width 380 height 25
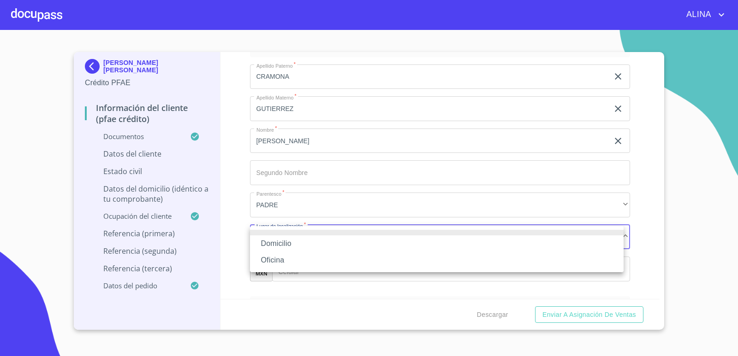
click at [288, 240] on li "Domicilio" at bounding box center [437, 244] width 374 height 17
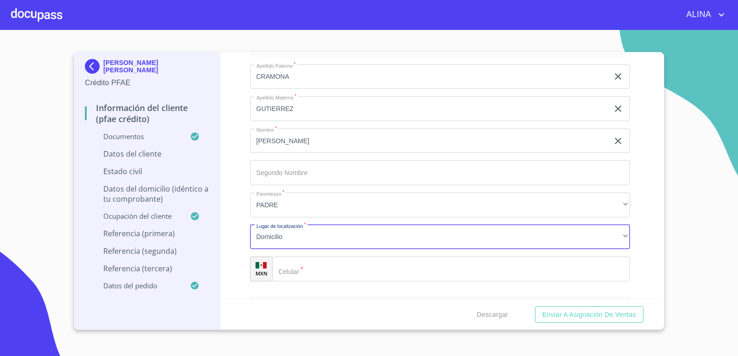
click at [316, 267] on input "Documento de identificación.   *" at bounding box center [451, 269] width 358 height 25
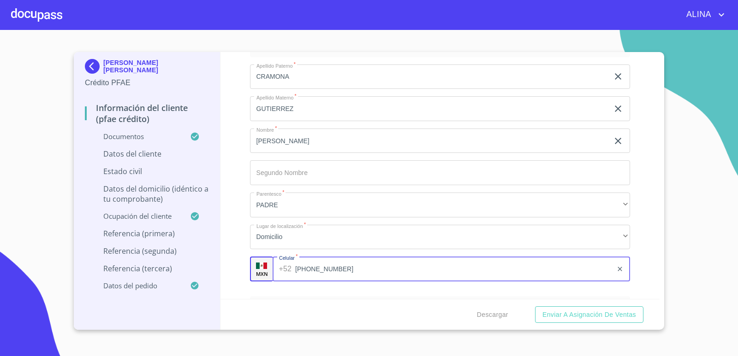
scroll to position [4750, 0]
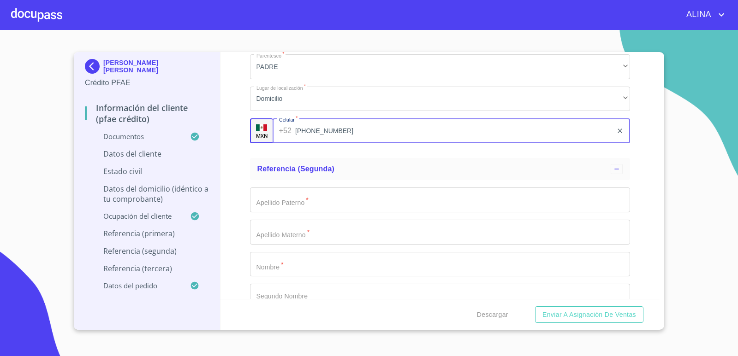
type input "[PHONE_NUMBER]"
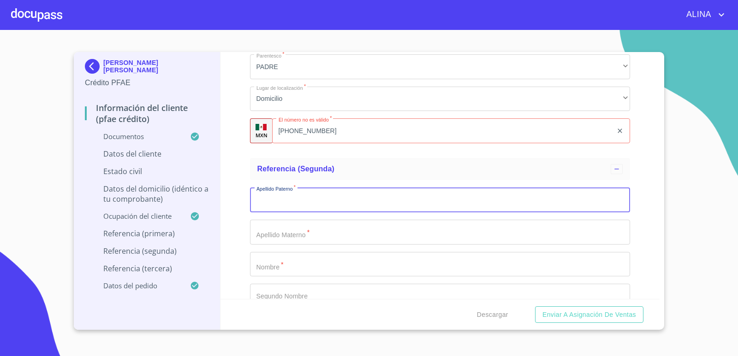
click at [320, 205] on input "Documento de identificación.   *" at bounding box center [440, 200] width 380 height 25
type input "G"
click at [388, 205] on input "Documento de identificación.   *" at bounding box center [440, 200] width 380 height 25
type input "[PERSON_NAME]"
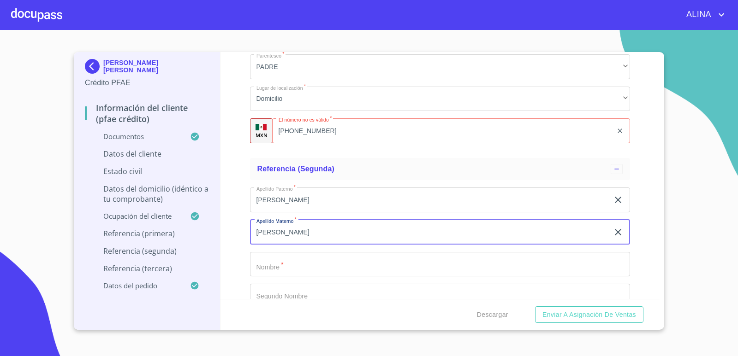
type input "[PERSON_NAME]"
drag, startPoint x: 367, startPoint y: 259, endPoint x: 382, endPoint y: 255, distance: 15.7
click at [368, 259] on input "Documento de identificación.   *" at bounding box center [440, 264] width 380 height 25
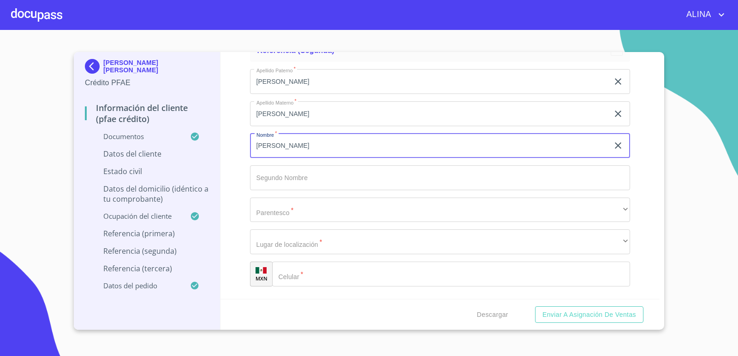
scroll to position [4888, 0]
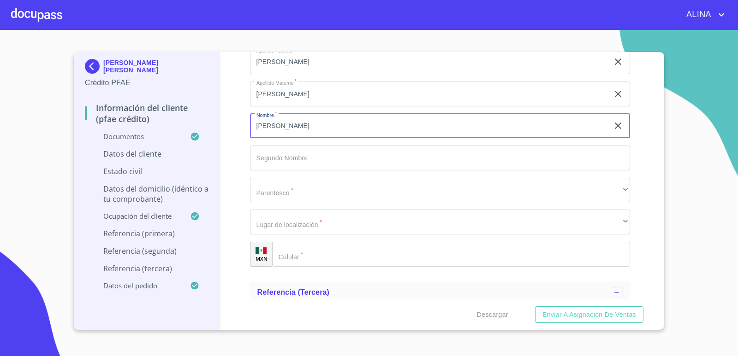
type input "[PERSON_NAME]"
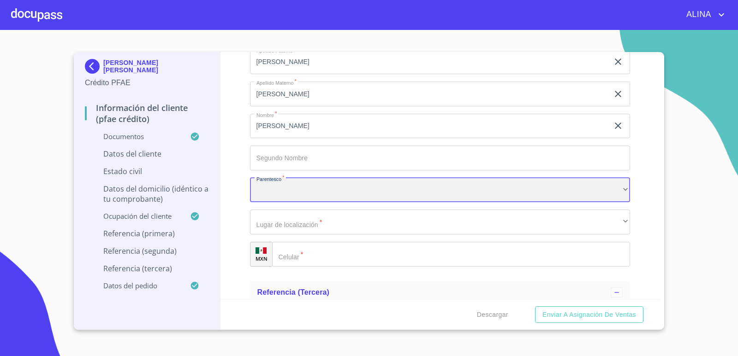
click at [312, 185] on div "​" at bounding box center [440, 190] width 380 height 25
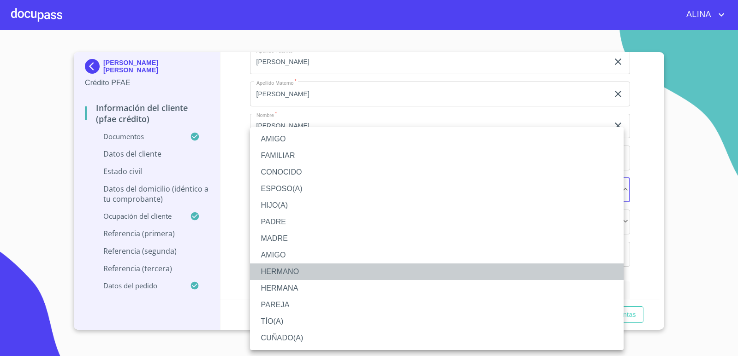
click at [301, 271] on li "HERMANO" at bounding box center [437, 272] width 374 height 17
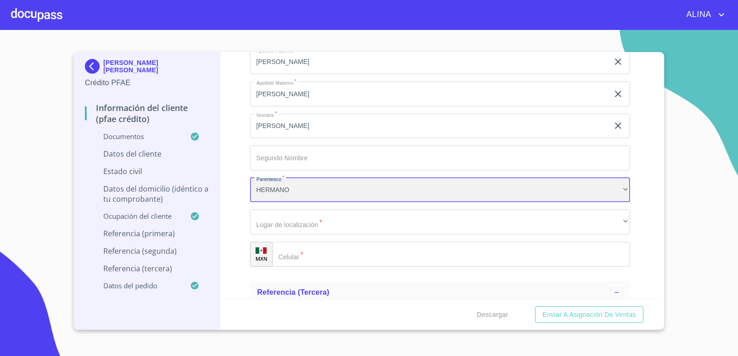
click at [297, 190] on div "HERMANO" at bounding box center [440, 190] width 380 height 25
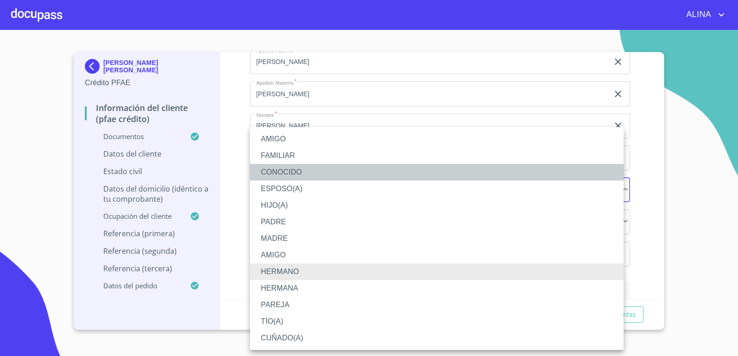
click at [292, 174] on li "CONOCIDO" at bounding box center [437, 172] width 374 height 17
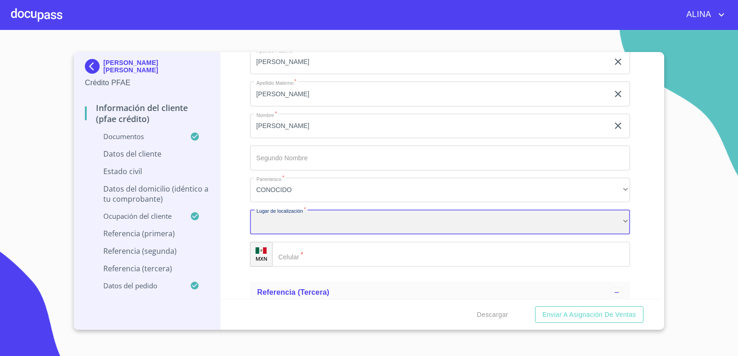
click at [302, 225] on div "​" at bounding box center [440, 222] width 380 height 25
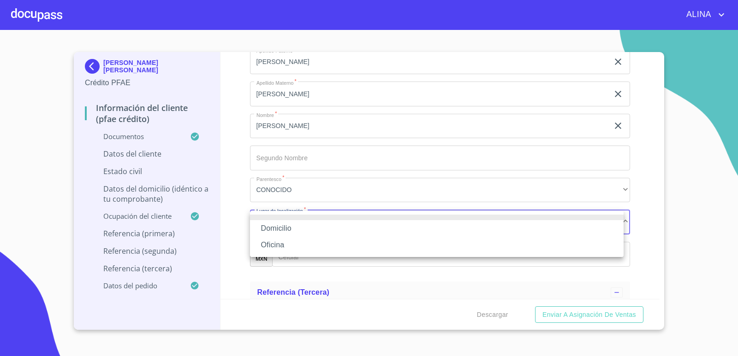
click at [284, 230] on li "Domicilio" at bounding box center [437, 228] width 374 height 17
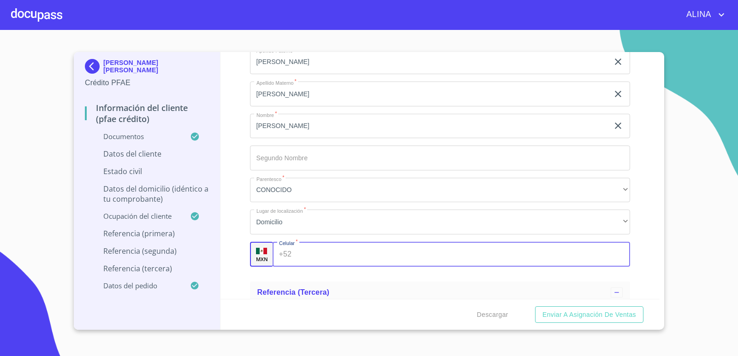
click at [320, 256] on input "Documento de identificación.   *" at bounding box center [462, 254] width 335 height 25
type input "[PHONE_NUMBER]"
click at [644, 237] on div "Información del cliente (PFAE crédito) Documentos Documento de identificación. …" at bounding box center [439, 175] width 439 height 247
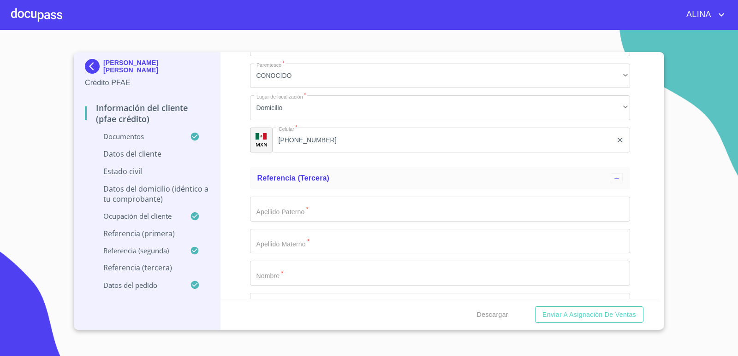
scroll to position [5026, 0]
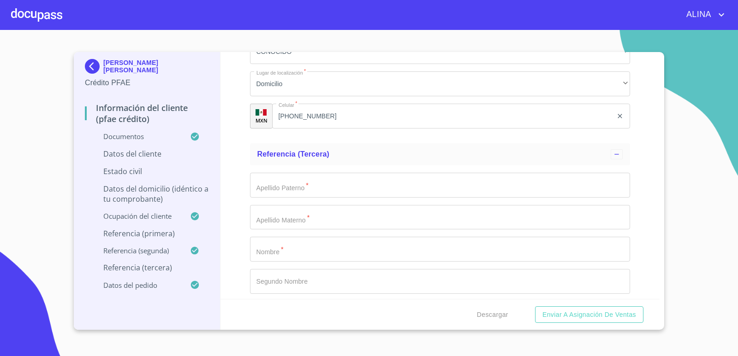
click at [345, 195] on input "Documento de identificación.   *" at bounding box center [440, 185] width 380 height 25
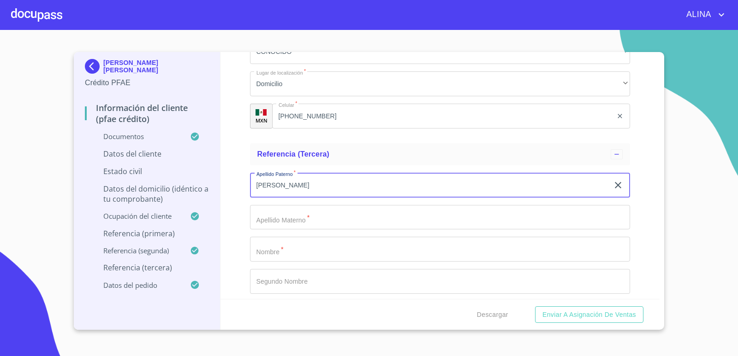
type input "[PERSON_NAME]"
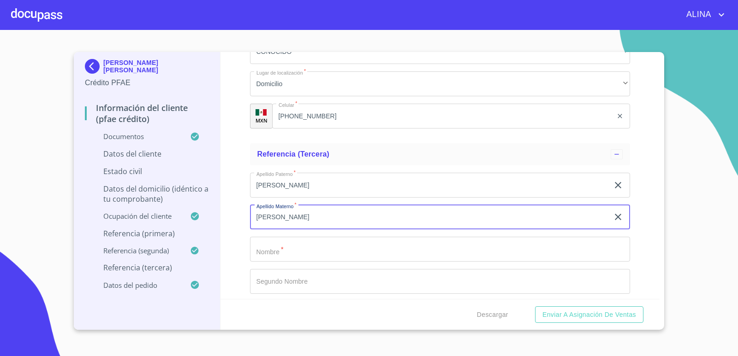
type input "[PERSON_NAME]"
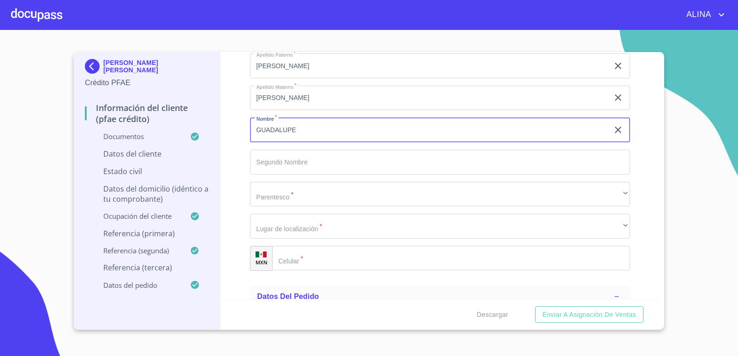
scroll to position [5165, 0]
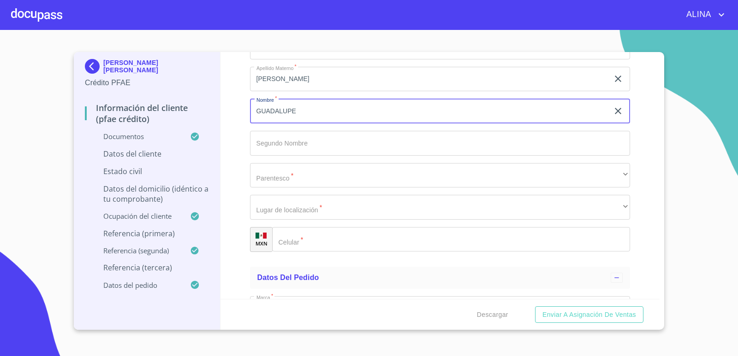
type input "GUADALUPE"
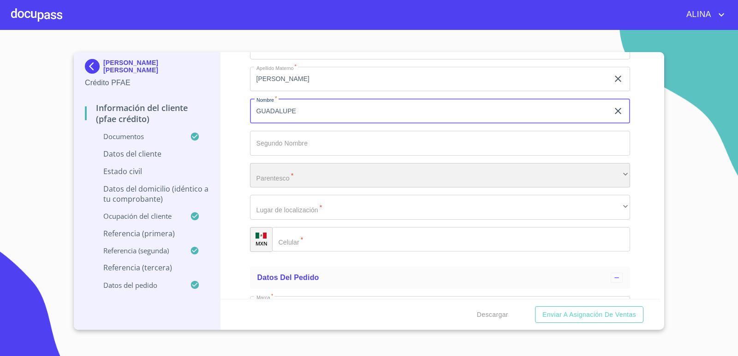
click at [296, 177] on div "​" at bounding box center [440, 175] width 380 height 25
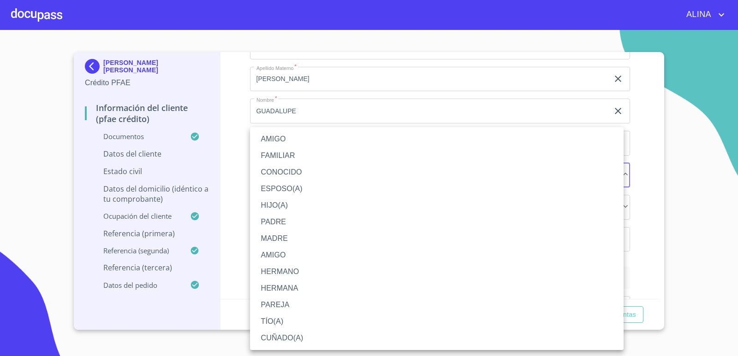
click at [283, 140] on li "AMIGO" at bounding box center [437, 139] width 374 height 17
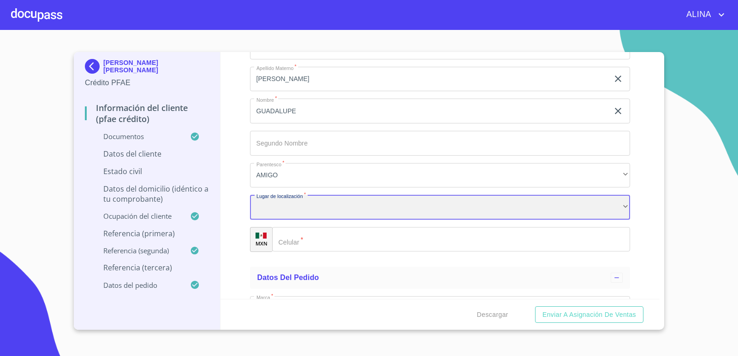
click at [303, 211] on div "​" at bounding box center [440, 207] width 380 height 25
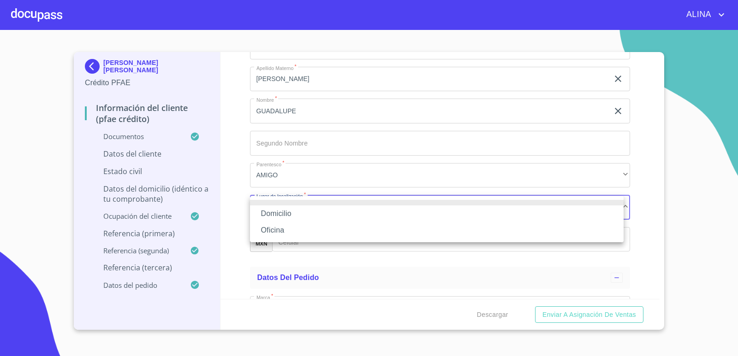
click at [284, 230] on li "Oficina" at bounding box center [437, 230] width 374 height 17
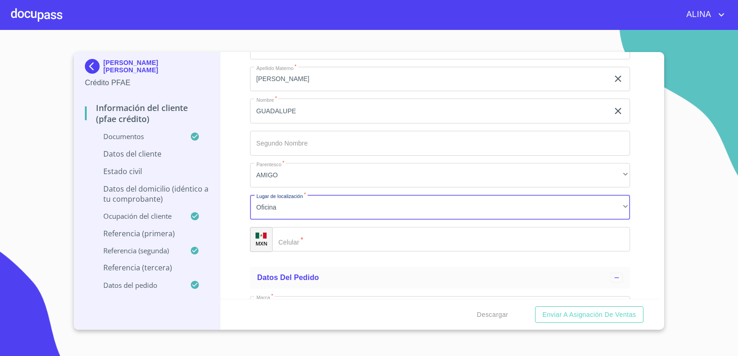
click at [323, 238] on input "Documento de identificación.   *" at bounding box center [451, 239] width 358 height 25
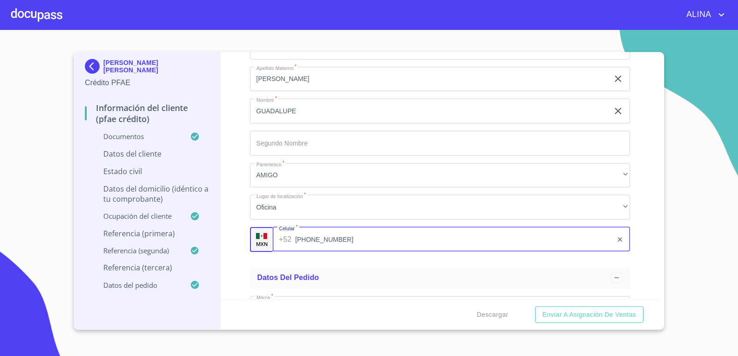
click at [641, 243] on div "Información del cliente (PFAE crédito) Documentos Documento de identificación. …" at bounding box center [439, 175] width 439 height 247
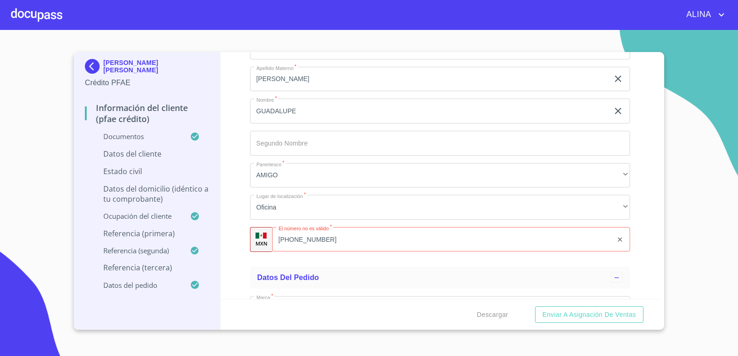
scroll to position [5211, 0]
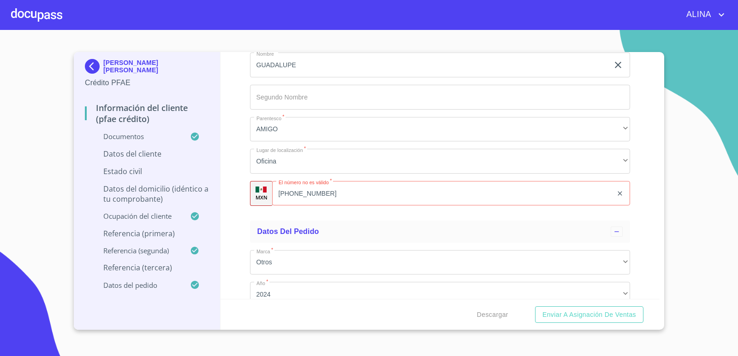
click at [341, 195] on input "[PHONE_NUMBER]" at bounding box center [442, 193] width 341 height 25
click at [357, 222] on div "Datos del pedido" at bounding box center [440, 232] width 380 height 22
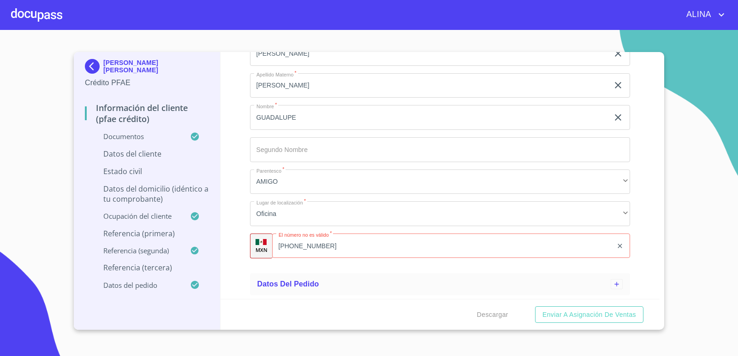
scroll to position [5158, 0]
click at [331, 247] on input "[PHONE_NUMBER]" at bounding box center [442, 246] width 341 height 25
type input "[PHONE_NUMBER]"
click at [346, 273] on div "Datos del pedido" at bounding box center [440, 284] width 380 height 22
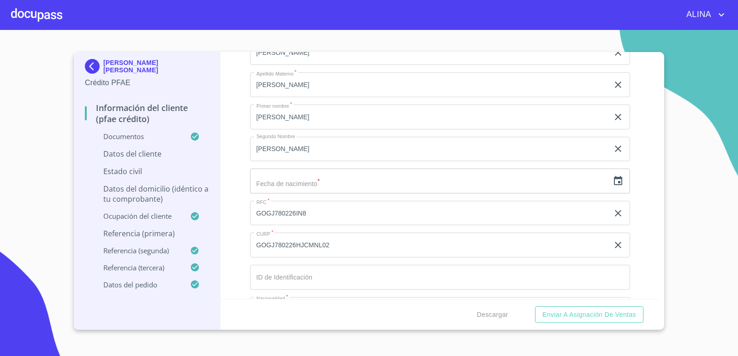
scroll to position [3053, 0]
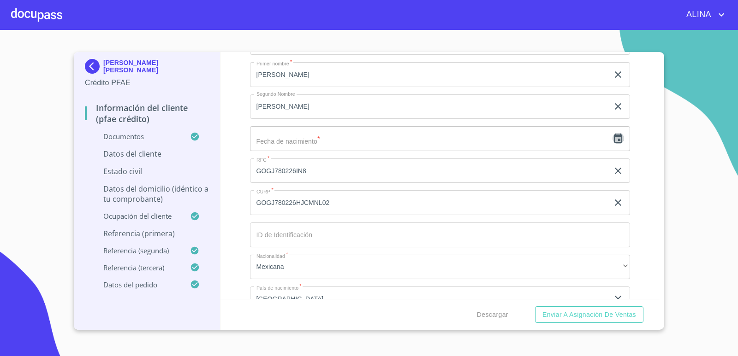
click at [612, 141] on icon "button" at bounding box center [617, 138] width 11 height 11
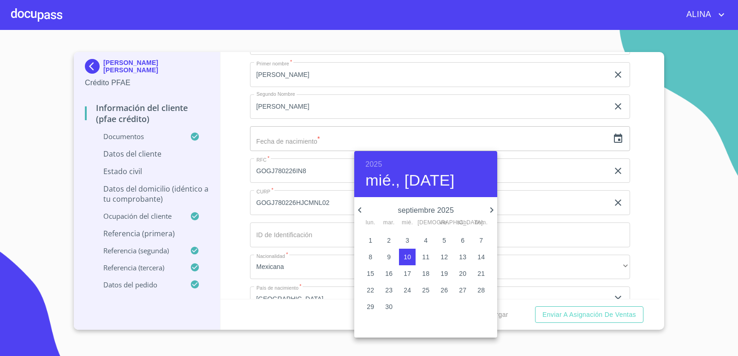
click at [376, 165] on h6 "2025" at bounding box center [373, 164] width 17 height 13
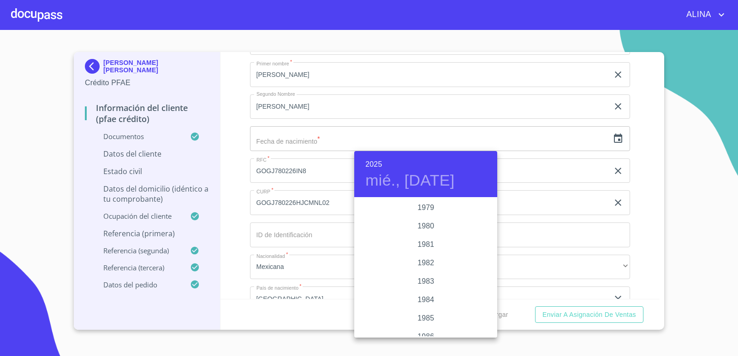
scroll to position [959, 0]
click at [426, 225] on div "1978" at bounding box center [425, 226] width 143 height 18
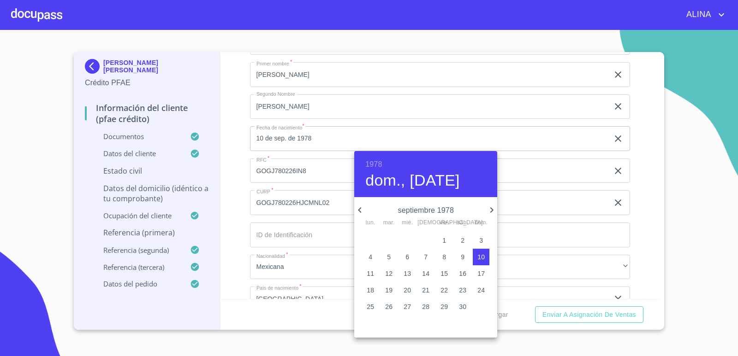
click at [358, 209] on icon "button" at bounding box center [359, 210] width 11 height 11
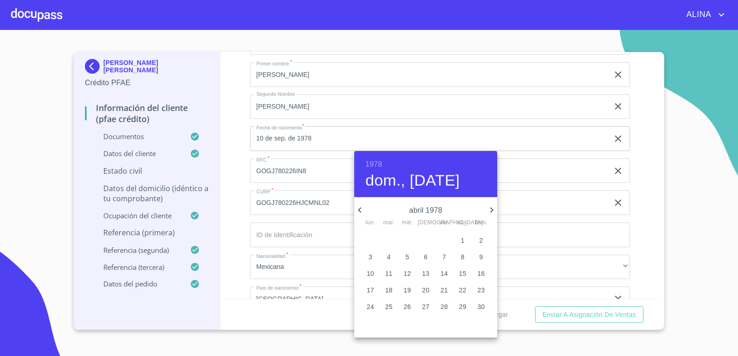
click at [358, 209] on icon "button" at bounding box center [359, 210] width 11 height 11
click at [480, 290] on p "26" at bounding box center [480, 290] width 7 height 9
type input "26 de feb. de 1978"
click at [310, 237] on div at bounding box center [369, 178] width 738 height 356
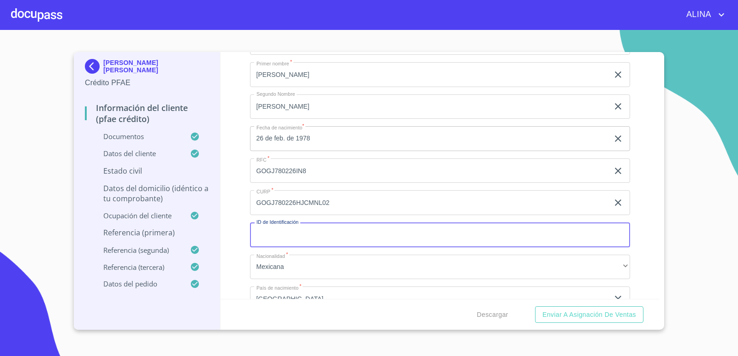
click at [300, 237] on input "Documento de identificación.   *" at bounding box center [440, 235] width 380 height 25
type input "2440561411"
click at [588, 317] on span "Enviar a Asignación de Ventas" at bounding box center [589, 315] width 94 height 12
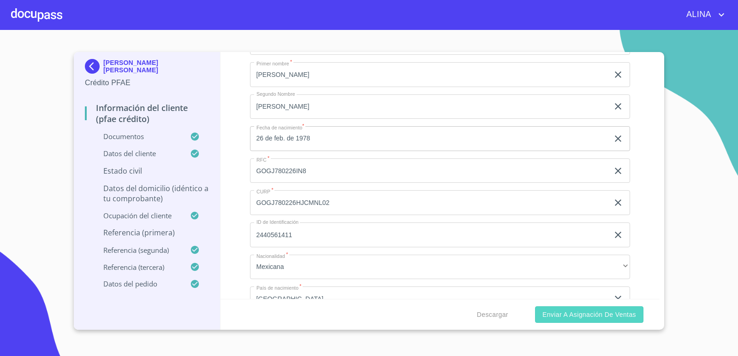
scroll to position [3364, 0]
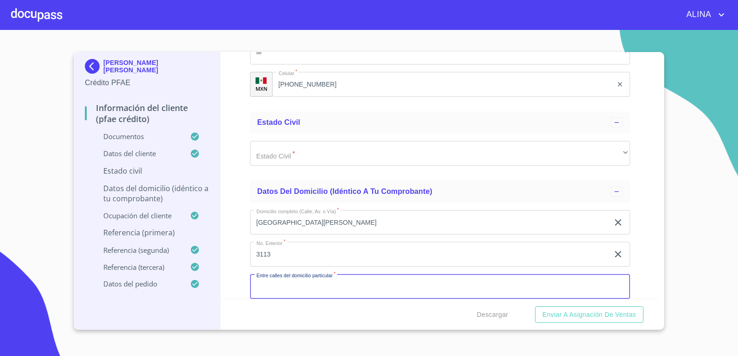
click at [351, 286] on input "Documento de identificación.   *" at bounding box center [440, 286] width 380 height 25
type input "XXX"
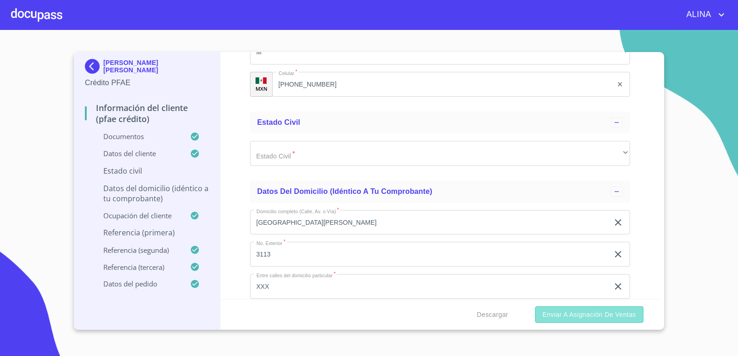
click at [558, 321] on button "Enviar a Asignación de Ventas" at bounding box center [589, 315] width 108 height 17
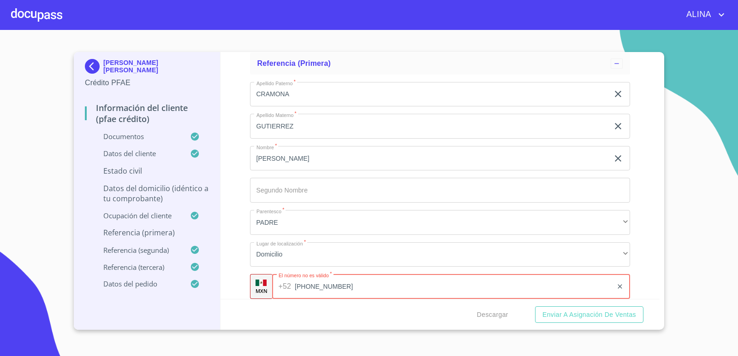
click at [365, 288] on input "[PHONE_NUMBER]" at bounding box center [454, 286] width 318 height 25
type input "[PHONE_NUMBER]"
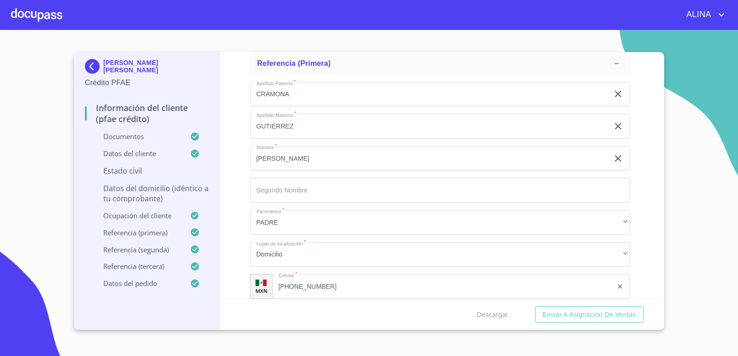
click at [635, 268] on div "Información del cliente (PFAE crédito) Documentos Documento de identificación. …" at bounding box center [439, 175] width 439 height 247
click at [602, 314] on span "Enviar a Asignación de Ventas" at bounding box center [589, 315] width 94 height 12
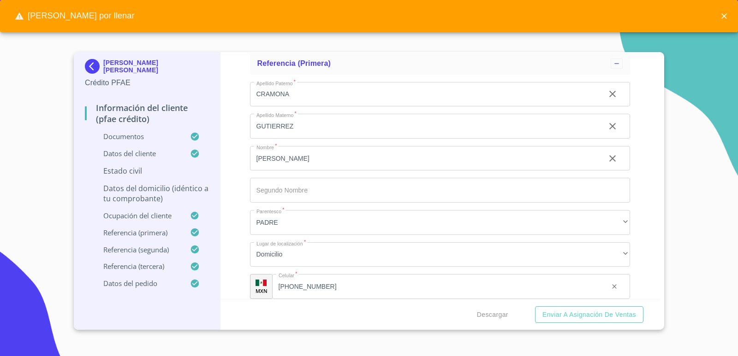
click at [136, 172] on p "Estado Civil" at bounding box center [147, 171] width 124 height 10
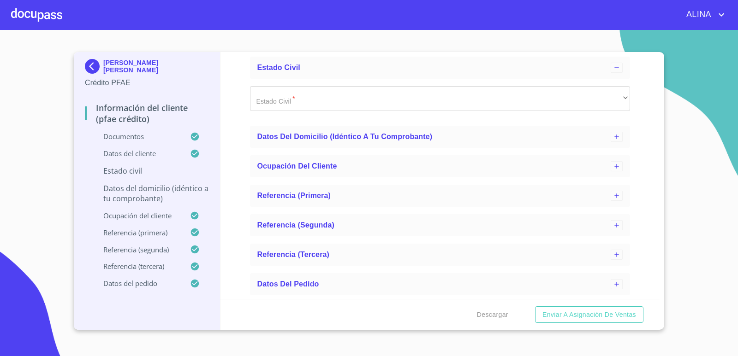
scroll to position [103, 0]
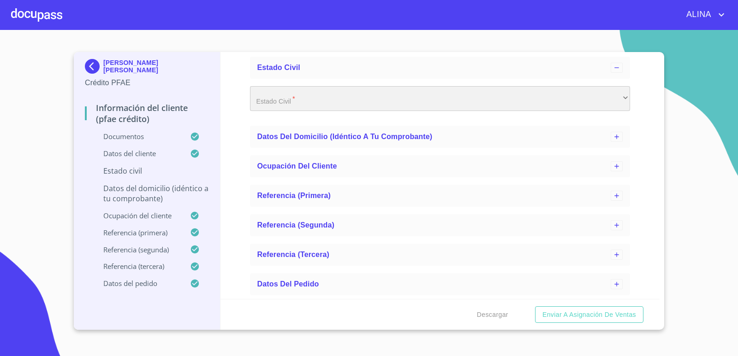
click at [333, 101] on div "​" at bounding box center [440, 98] width 380 height 25
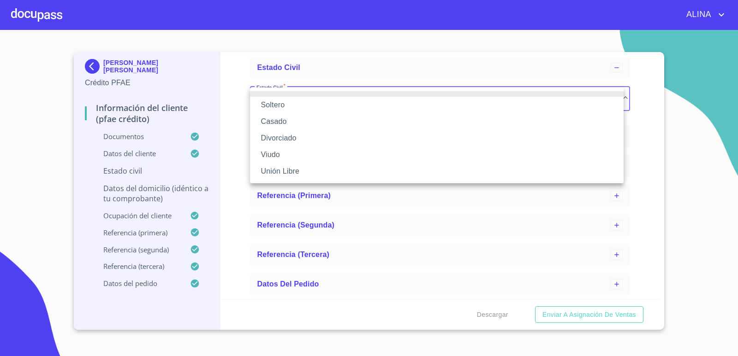
click at [289, 104] on li "Soltero" at bounding box center [437, 105] width 374 height 17
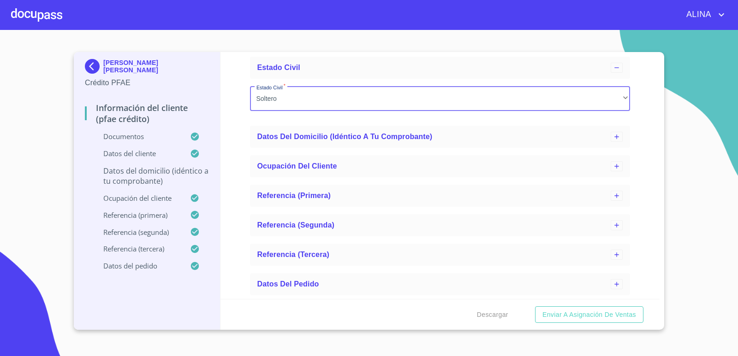
click at [158, 181] on p "Datos del domicilio (idéntico a tu comprobante)" at bounding box center [147, 176] width 124 height 20
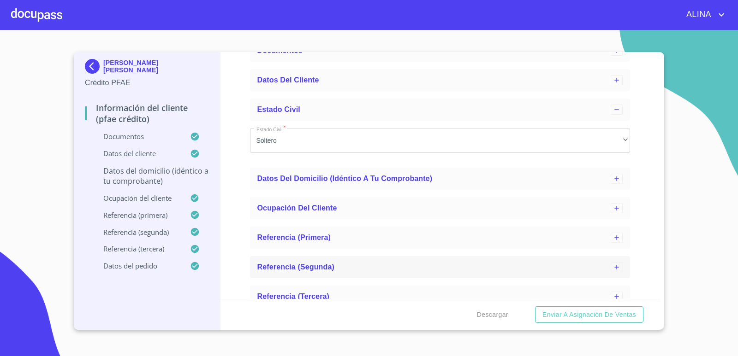
scroll to position [11, 0]
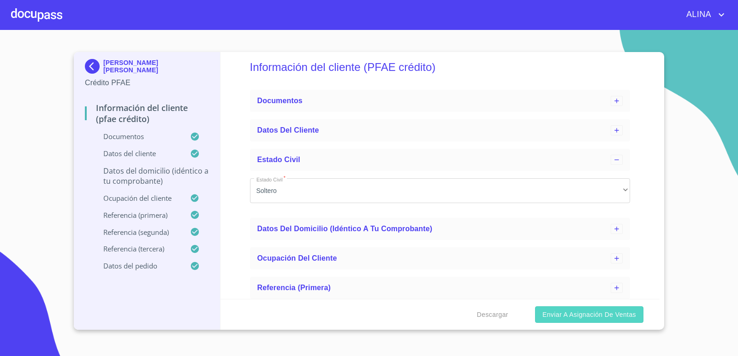
click at [576, 314] on span "Enviar a Asignación de Ventas" at bounding box center [589, 315] width 94 height 12
click at [131, 180] on p "Datos del domicilio (idéntico a tu comprobante)" at bounding box center [147, 176] width 124 height 20
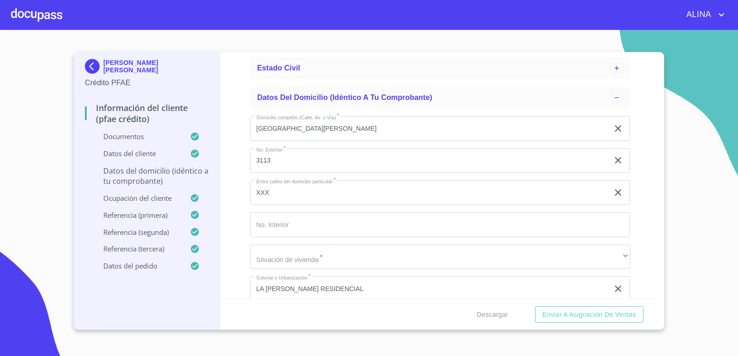
scroll to position [103, 0]
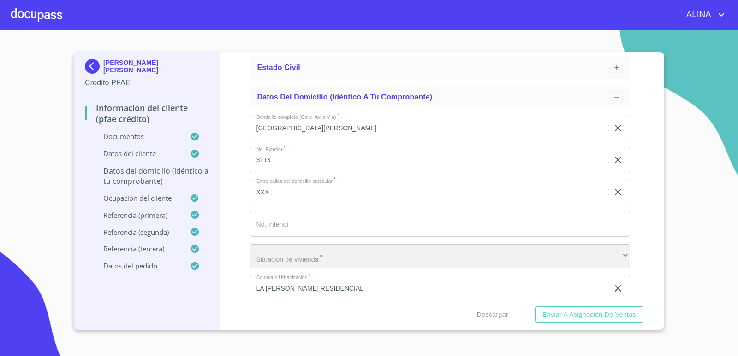
click at [317, 257] on div "​" at bounding box center [440, 256] width 380 height 25
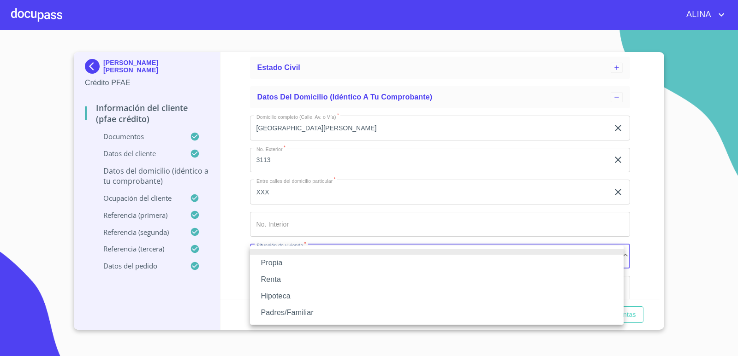
click at [273, 261] on li "Propia" at bounding box center [437, 263] width 374 height 17
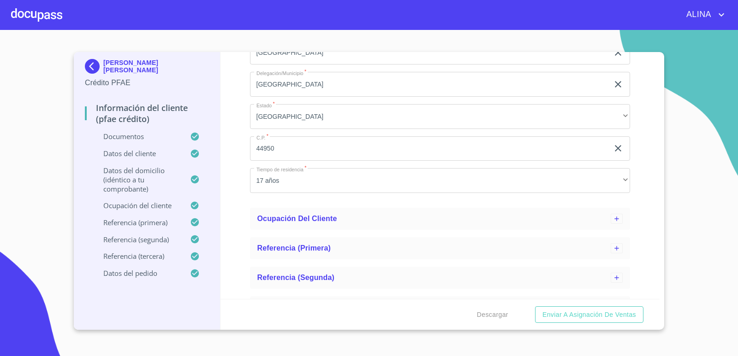
scroll to position [411, 0]
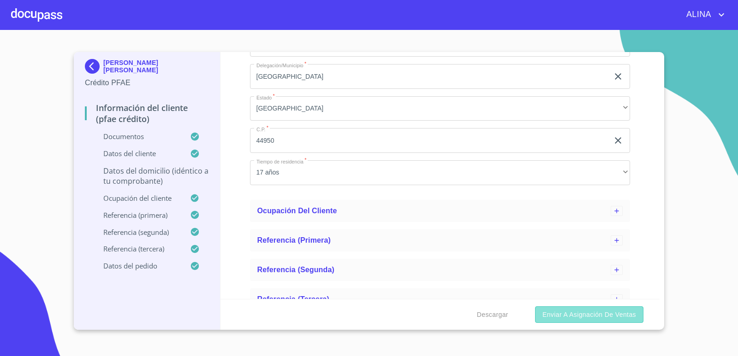
click at [617, 310] on span "Enviar a Asignación de Ventas" at bounding box center [589, 315] width 94 height 12
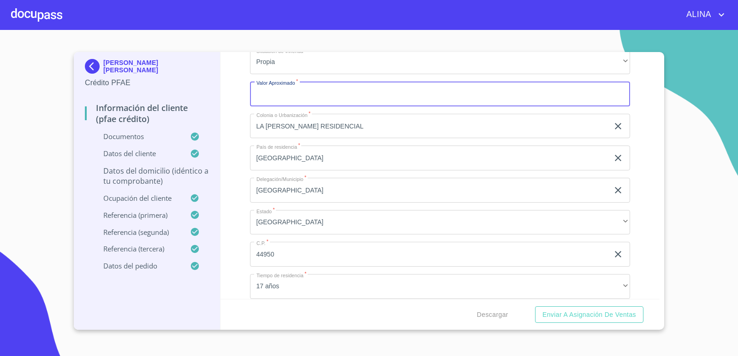
scroll to position [281, 0]
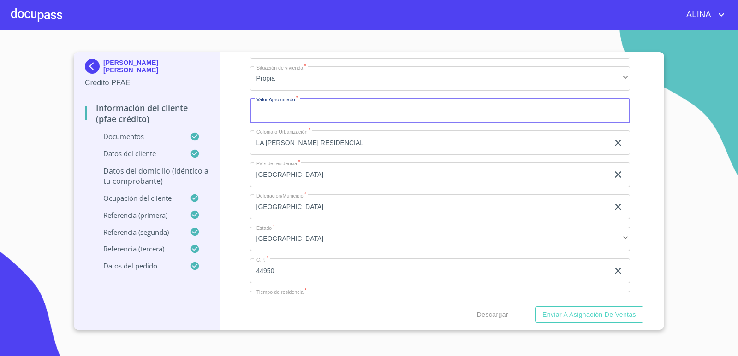
click at [348, 113] on input "Domicilio completo (Calle, Av. o Vía)   *" at bounding box center [440, 110] width 380 height 25
type input "$2,000,000"
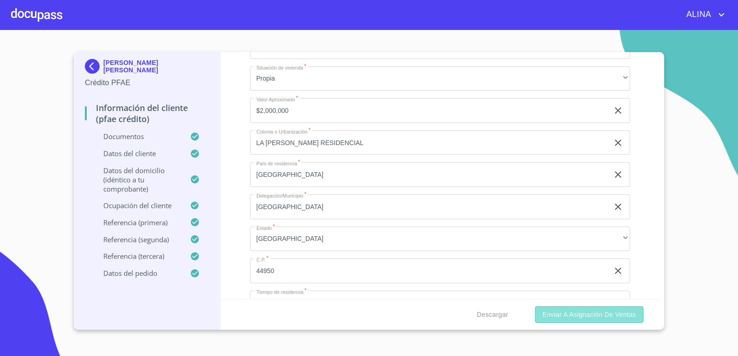
click at [598, 316] on span "Enviar a Asignación de Ventas" at bounding box center [589, 315] width 94 height 12
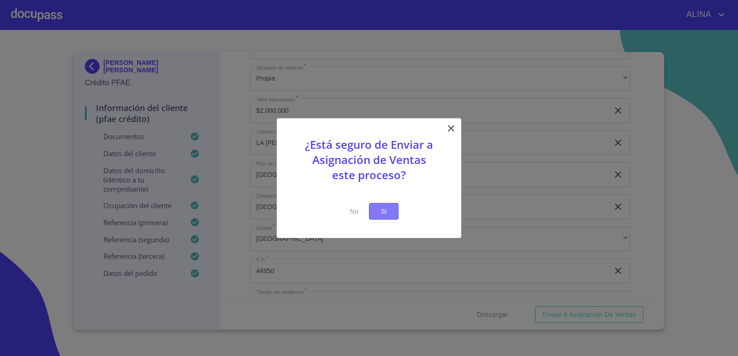
click at [382, 213] on span "Si" at bounding box center [383, 212] width 15 height 12
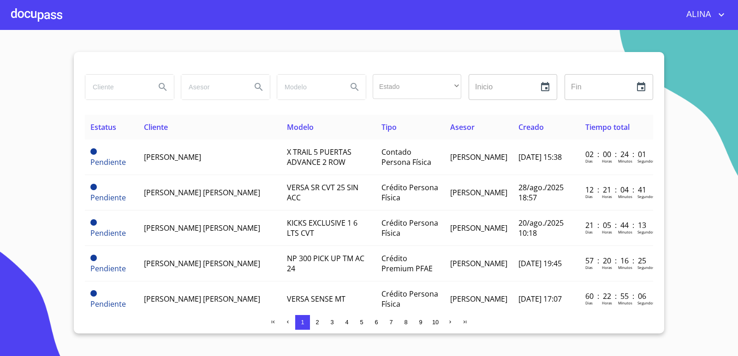
click at [48, 16] on div at bounding box center [36, 15] width 51 height 30
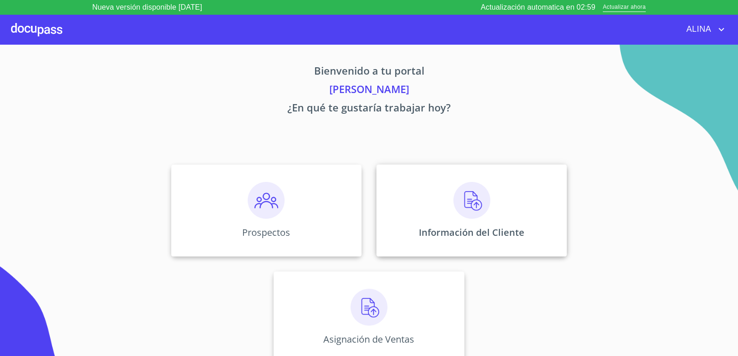
click at [400, 188] on div "Información del Cliente" at bounding box center [471, 211] width 190 height 92
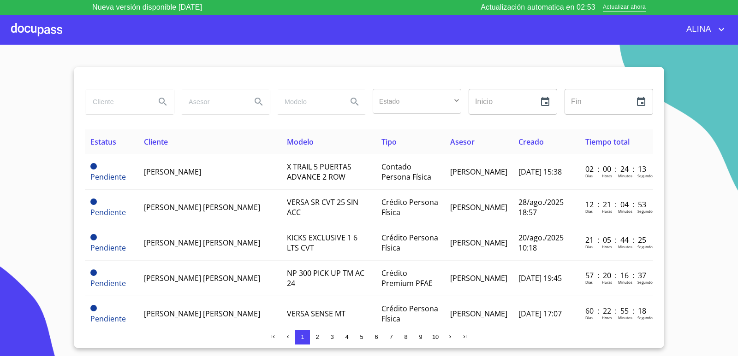
click at [133, 98] on input "search" at bounding box center [116, 101] width 63 height 25
type input "[PERSON_NAME]"
click at [166, 101] on icon "Search" at bounding box center [162, 101] width 11 height 11
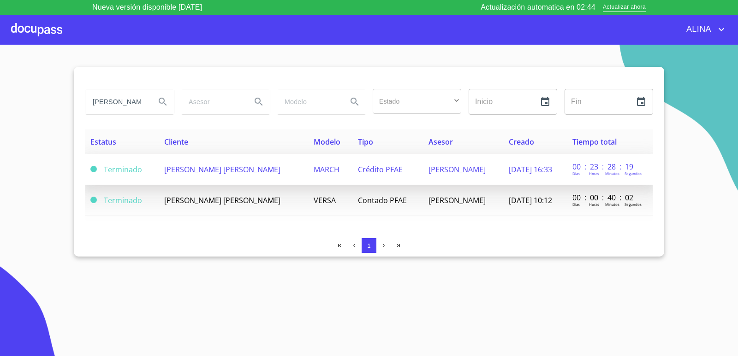
click at [236, 174] on span "[PERSON_NAME] [PERSON_NAME]" at bounding box center [222, 170] width 116 height 10
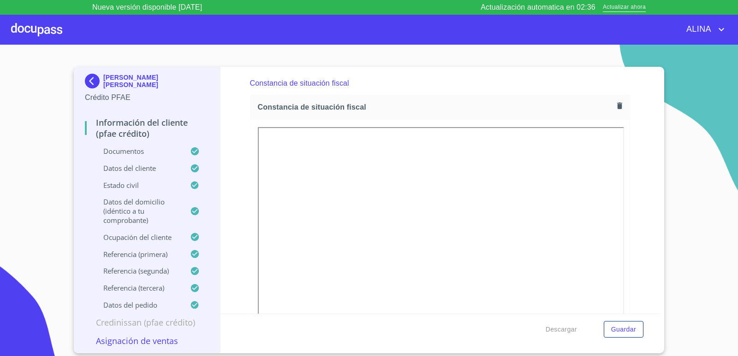
scroll to position [2284, 0]
click at [617, 106] on icon "button" at bounding box center [619, 105] width 5 height 6
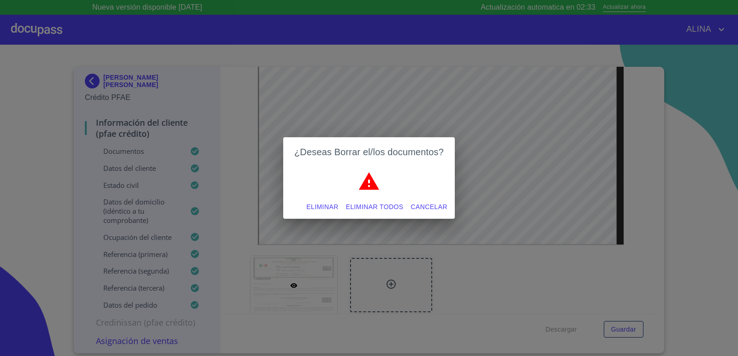
scroll to position [2551, 0]
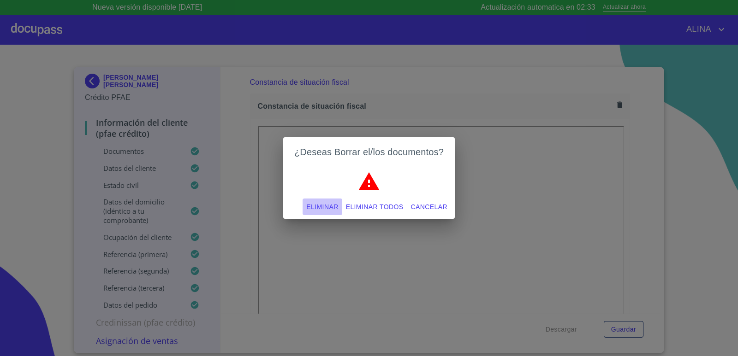
click at [310, 207] on span "Eliminar" at bounding box center [322, 208] width 32 height 12
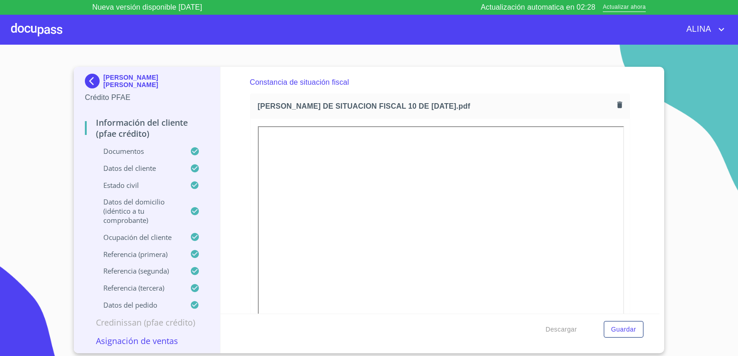
click at [467, 80] on div "Constancia de situación fiscal" at bounding box center [440, 82] width 380 height 22
click at [625, 333] on span "Guardar" at bounding box center [623, 330] width 25 height 12
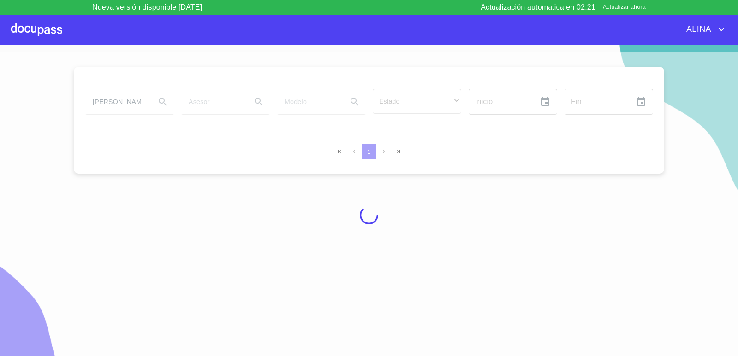
click at [27, 31] on div at bounding box center [36, 30] width 51 height 30
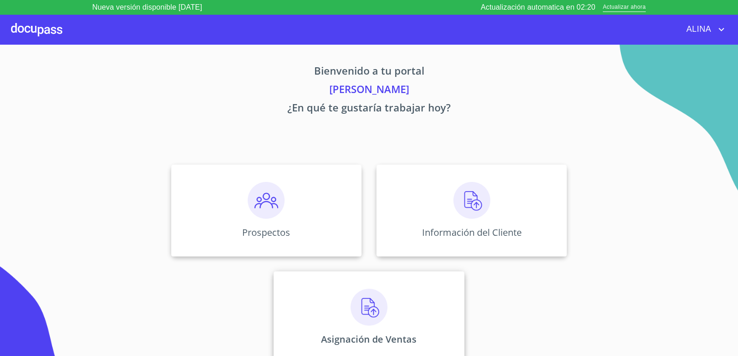
click at [418, 300] on div "Asignación de Ventas" at bounding box center [368, 318] width 190 height 92
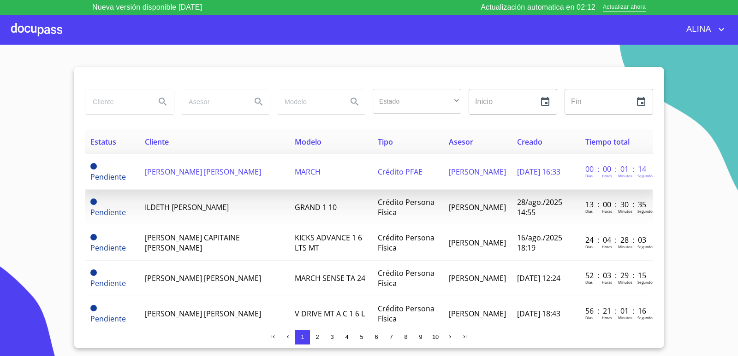
click at [172, 173] on span "[PERSON_NAME] [PERSON_NAME]" at bounding box center [203, 172] width 116 height 10
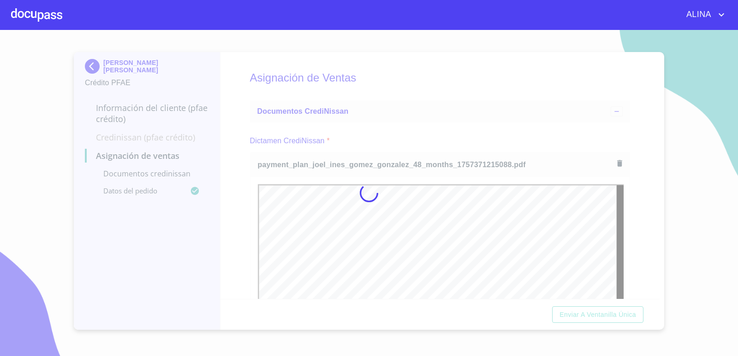
click at [439, 107] on div at bounding box center [369, 193] width 738 height 326
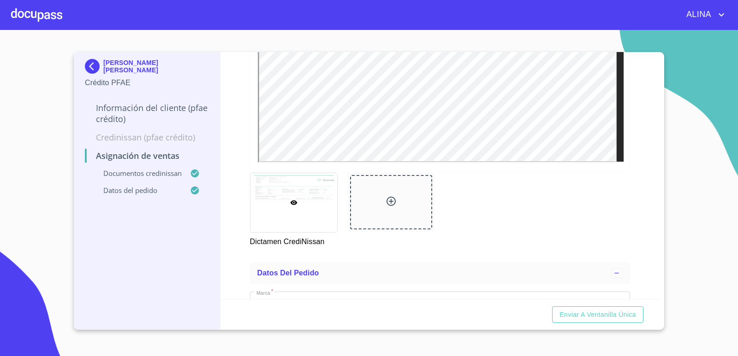
scroll to position [415, 0]
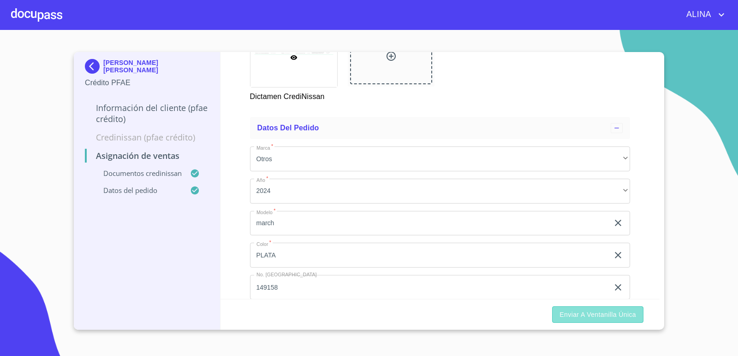
click at [608, 316] on span "Enviar a Ventanilla única" at bounding box center [597, 315] width 77 height 12
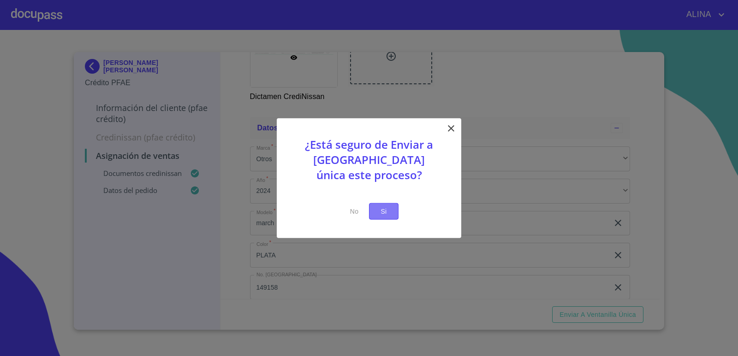
click at [389, 214] on span "Si" at bounding box center [383, 212] width 15 height 12
